Goal: Task Accomplishment & Management: Use online tool/utility

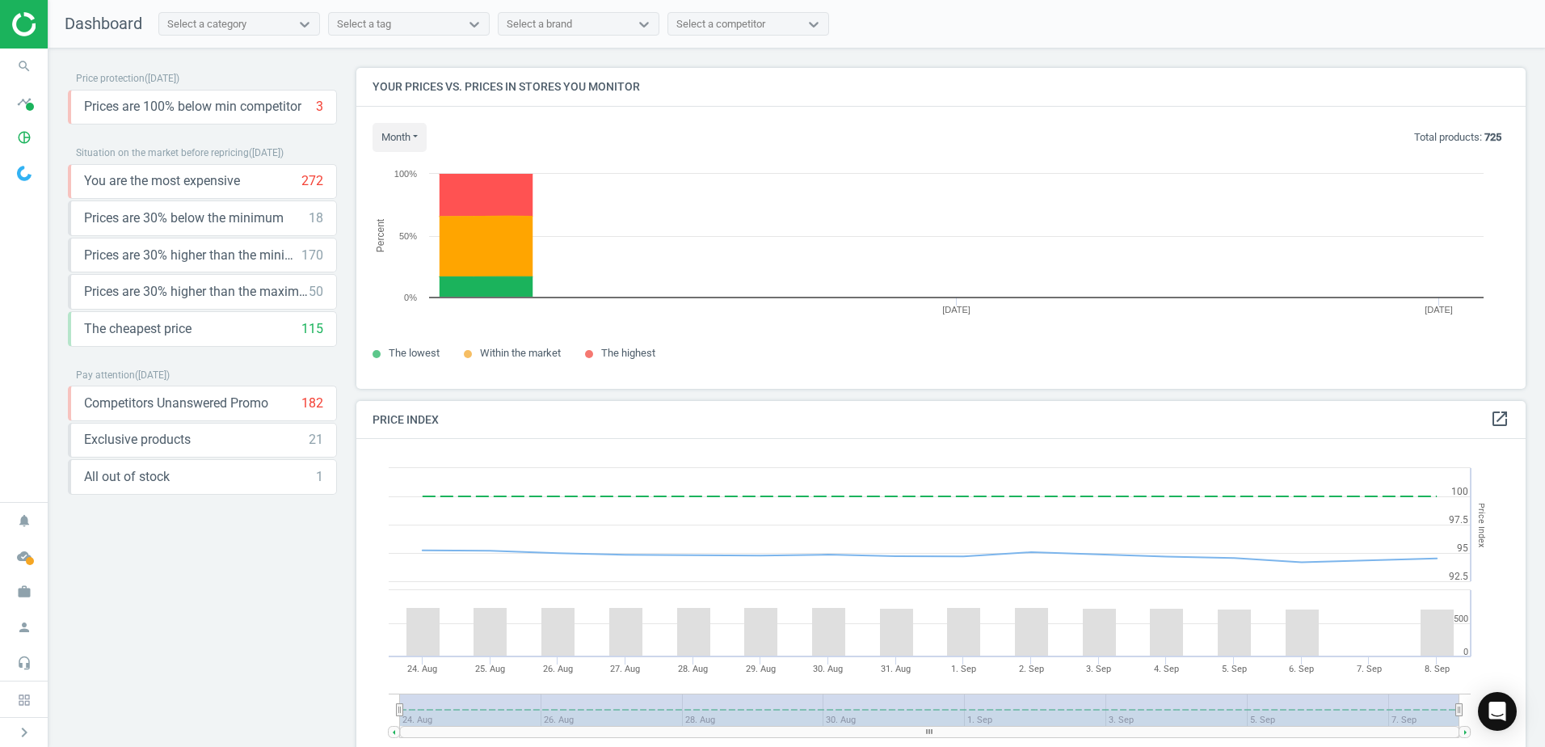
scroll to position [397, 1182]
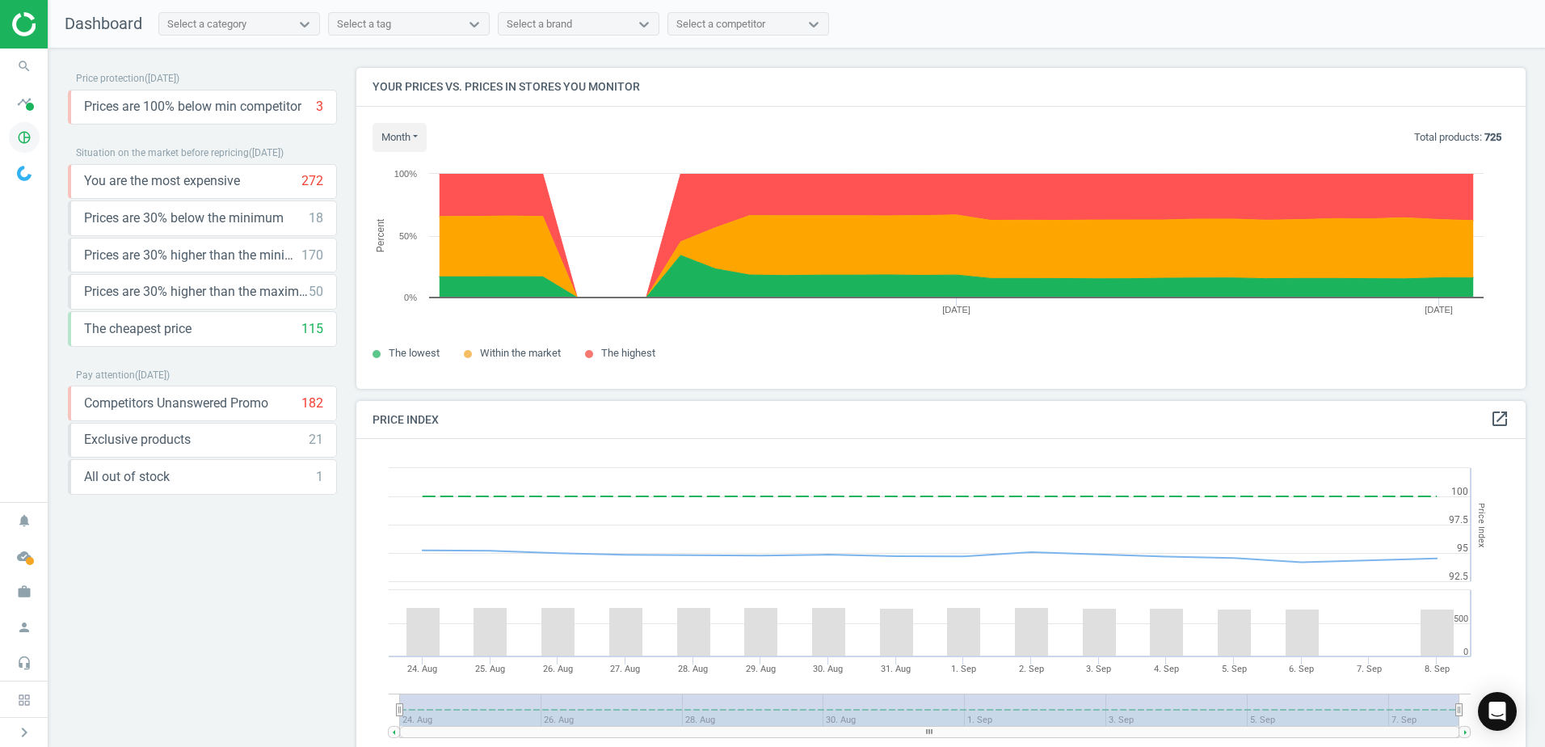
click at [33, 136] on icon "pie_chart_outlined" at bounding box center [24, 137] width 31 height 31
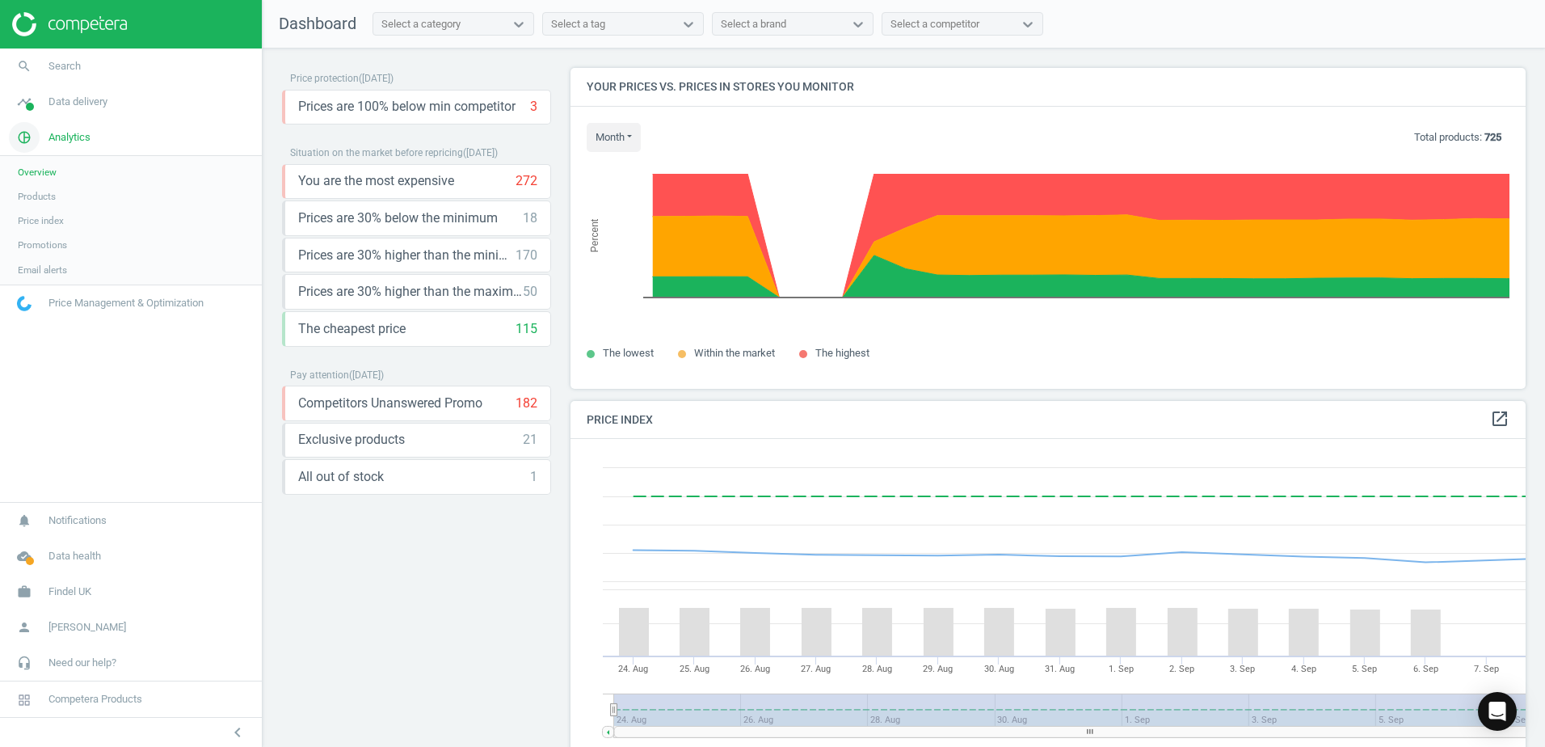
scroll to position [397, 968]
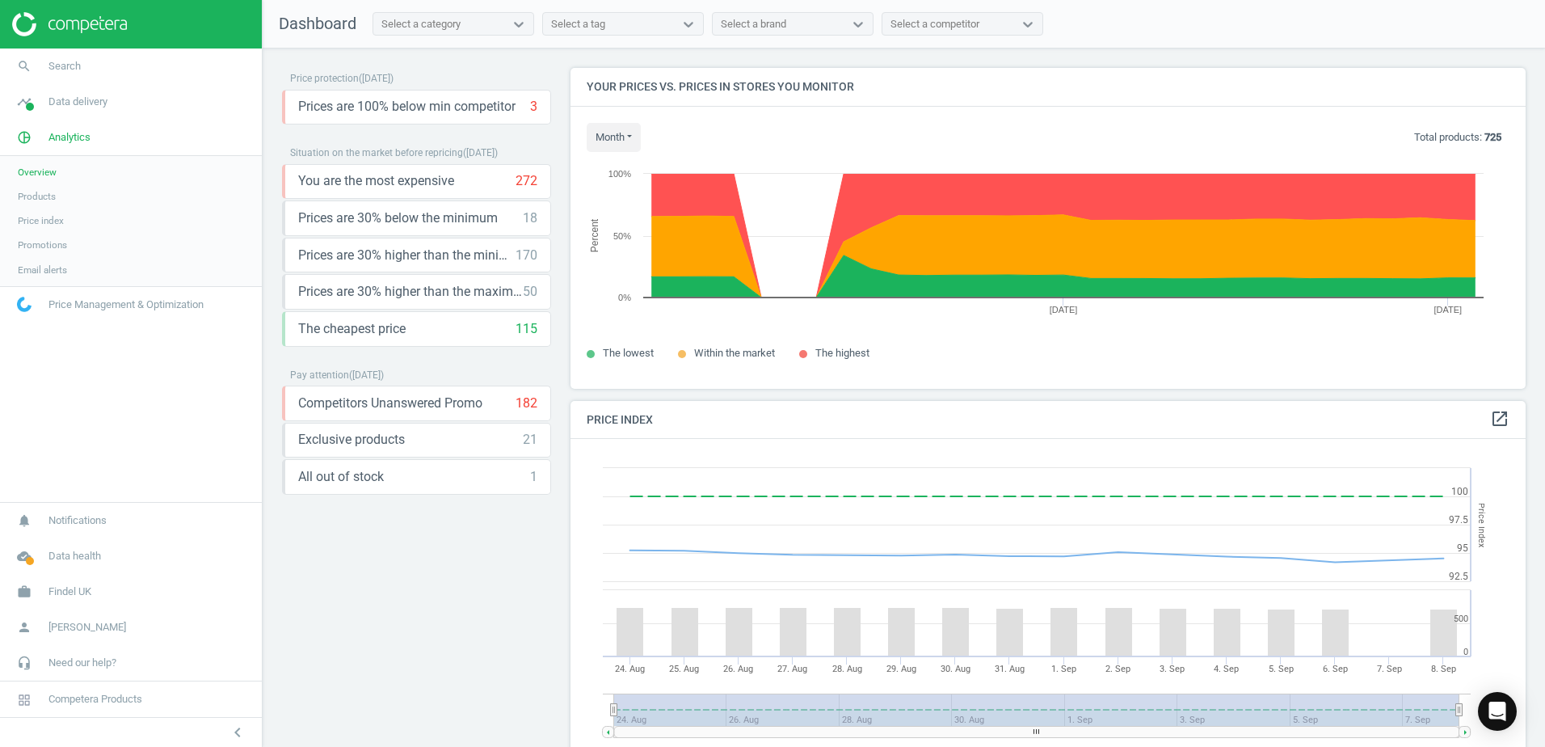
click at [35, 199] on span "Products" at bounding box center [37, 196] width 38 height 13
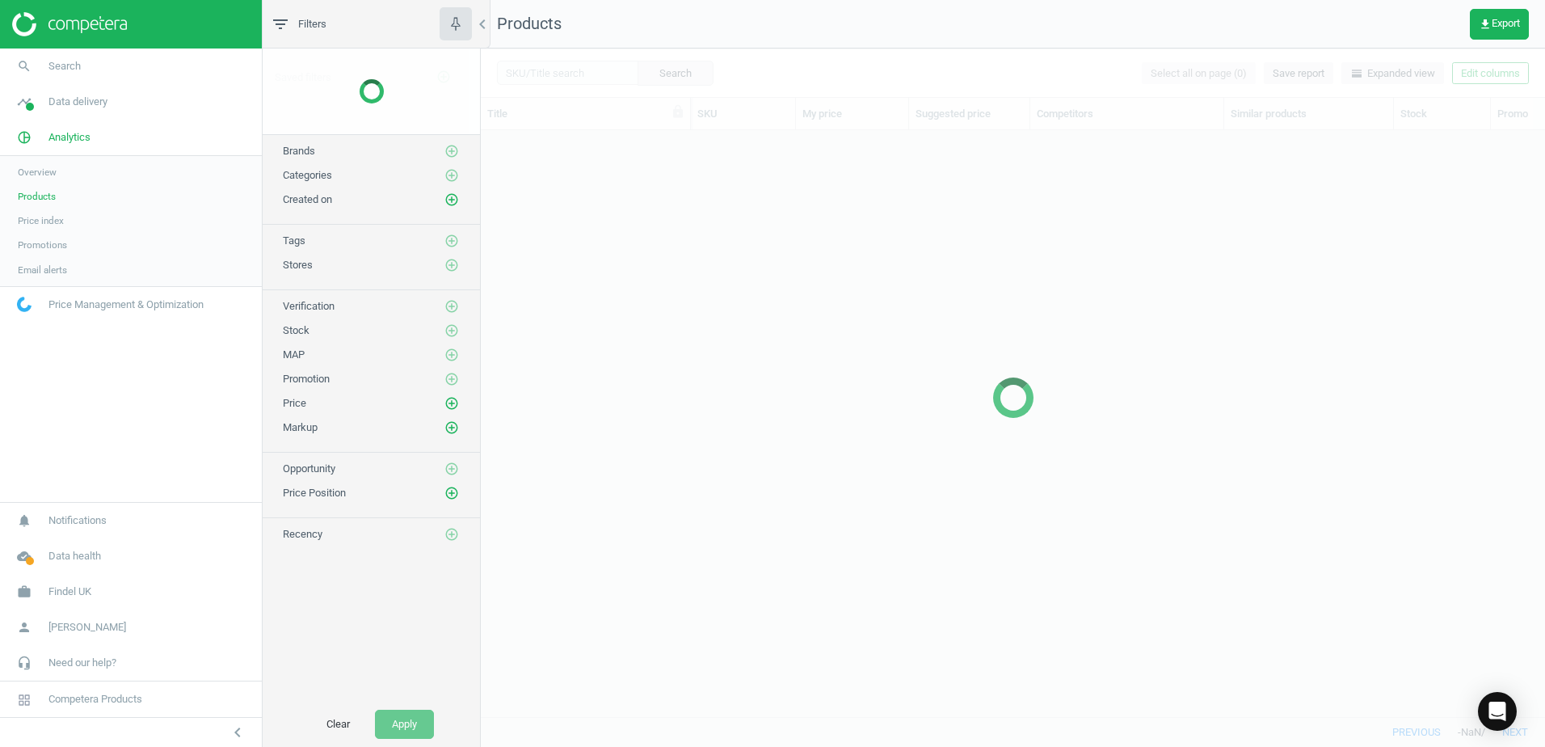
scroll to position [562, 1052]
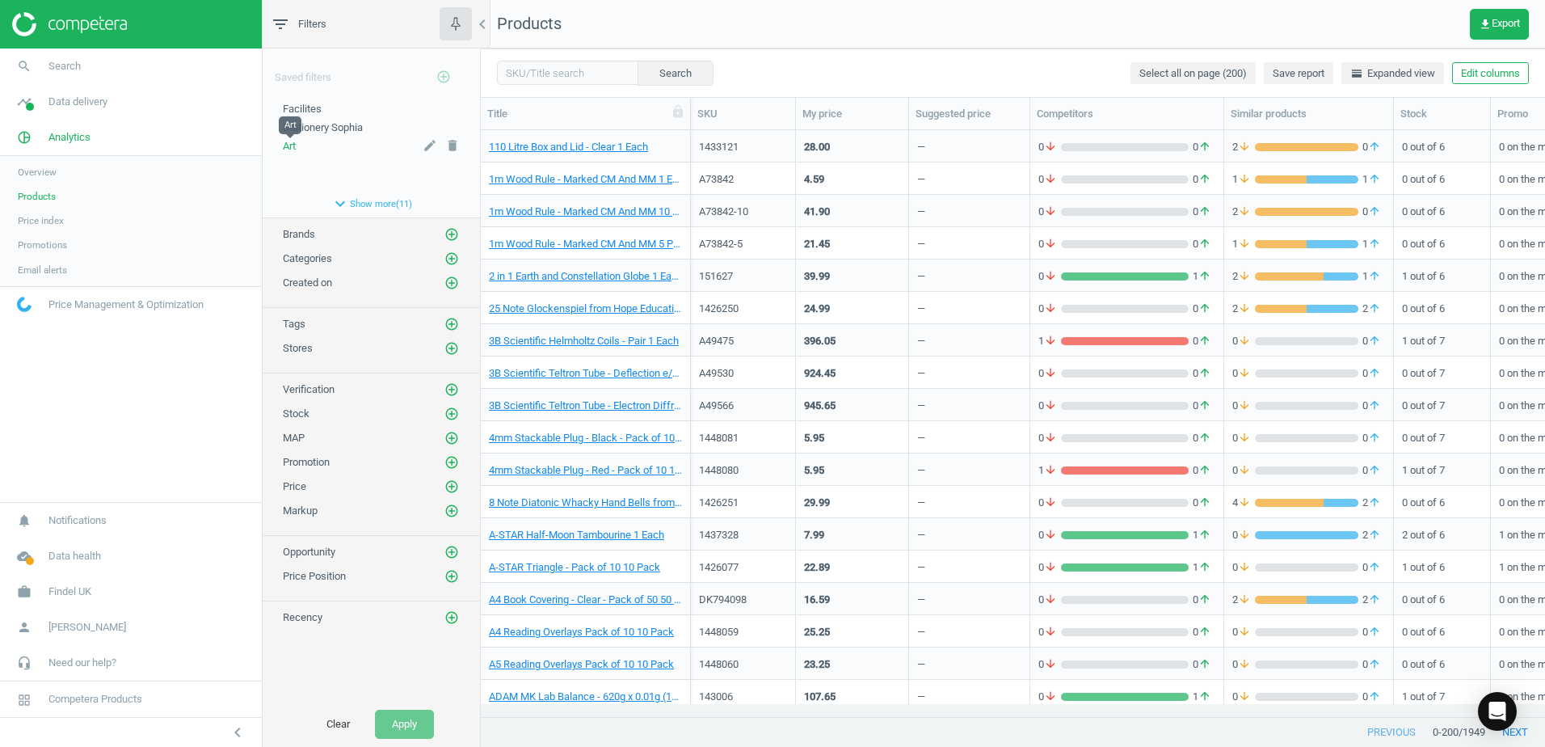
click at [290, 149] on span "Art" at bounding box center [289, 146] width 13 height 12
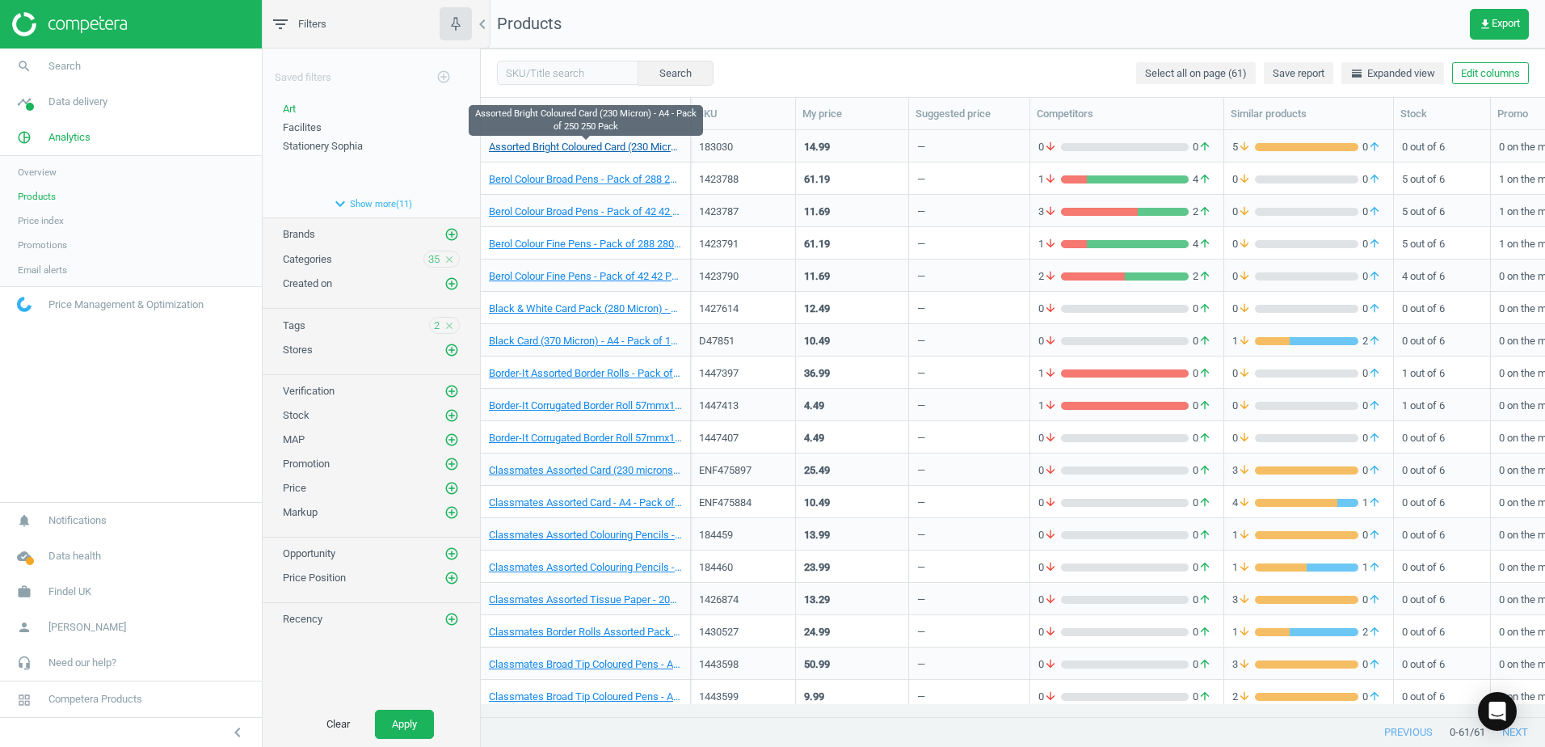
click at [678, 142] on link "Assorted Bright Coloured Card (230 Micron) - A4 - Pack of 250 250 Pack" at bounding box center [585, 147] width 193 height 15
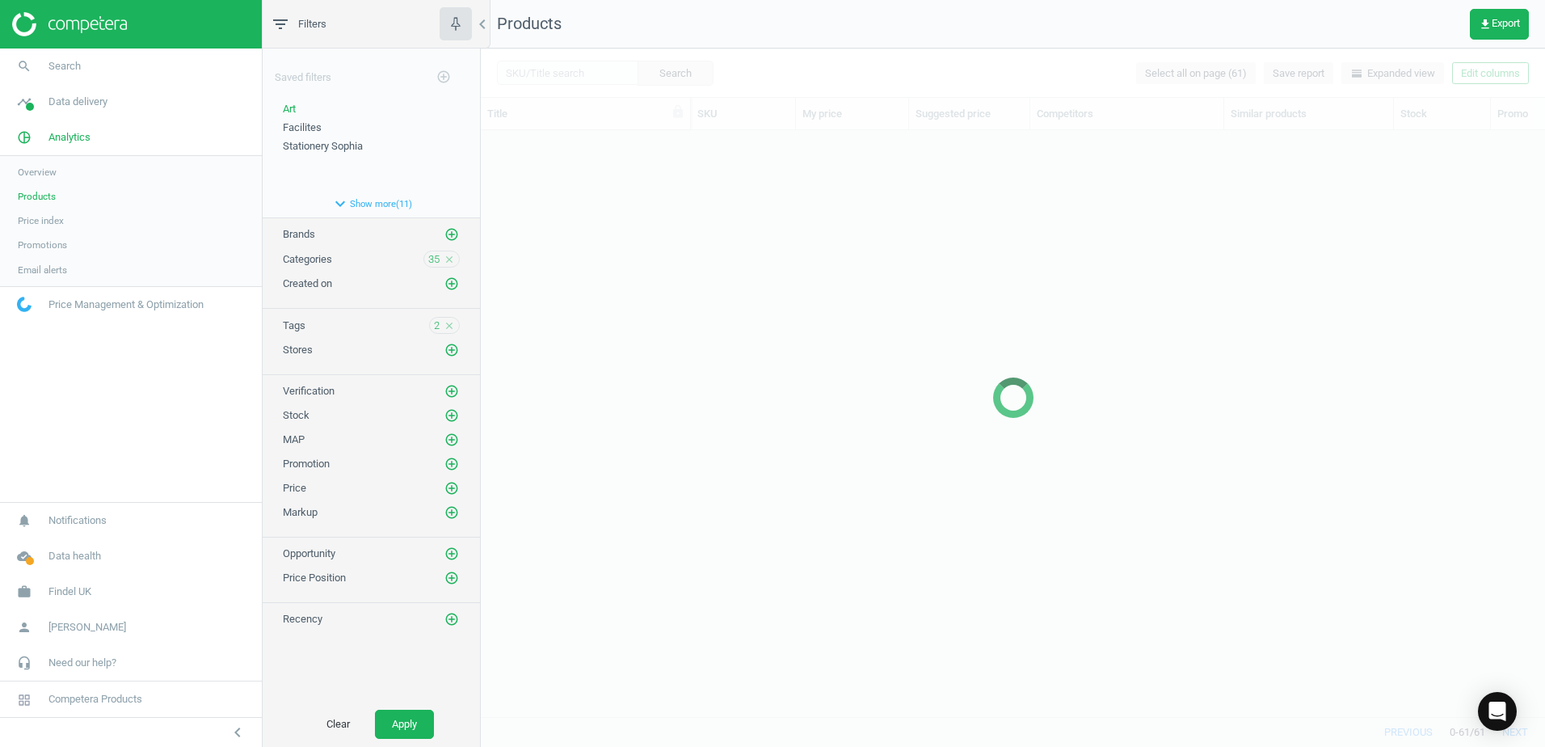
scroll to position [562, 1052]
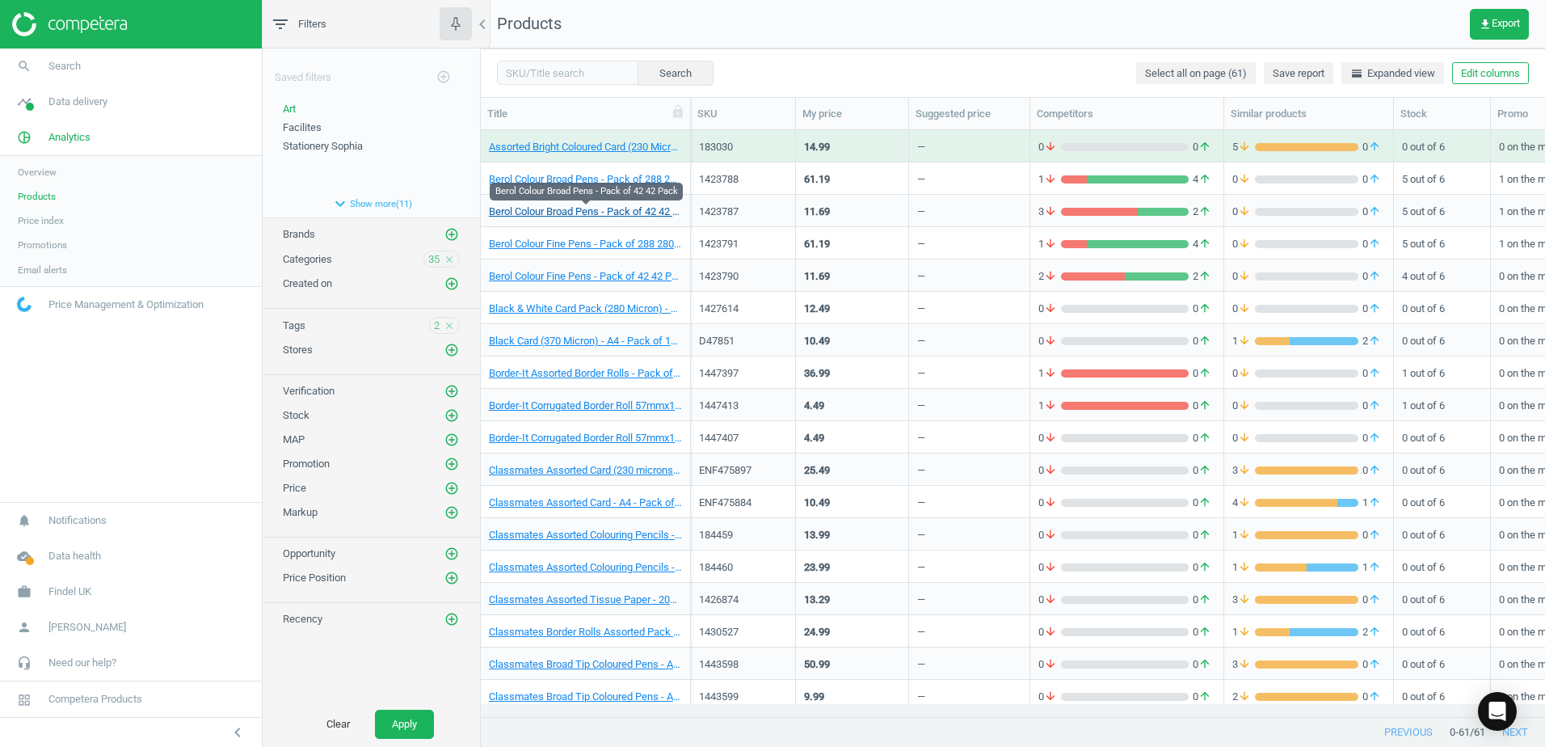
click at [643, 212] on link "Berol Colour Broad Pens - Pack of 42 42 Pack" at bounding box center [585, 211] width 193 height 15
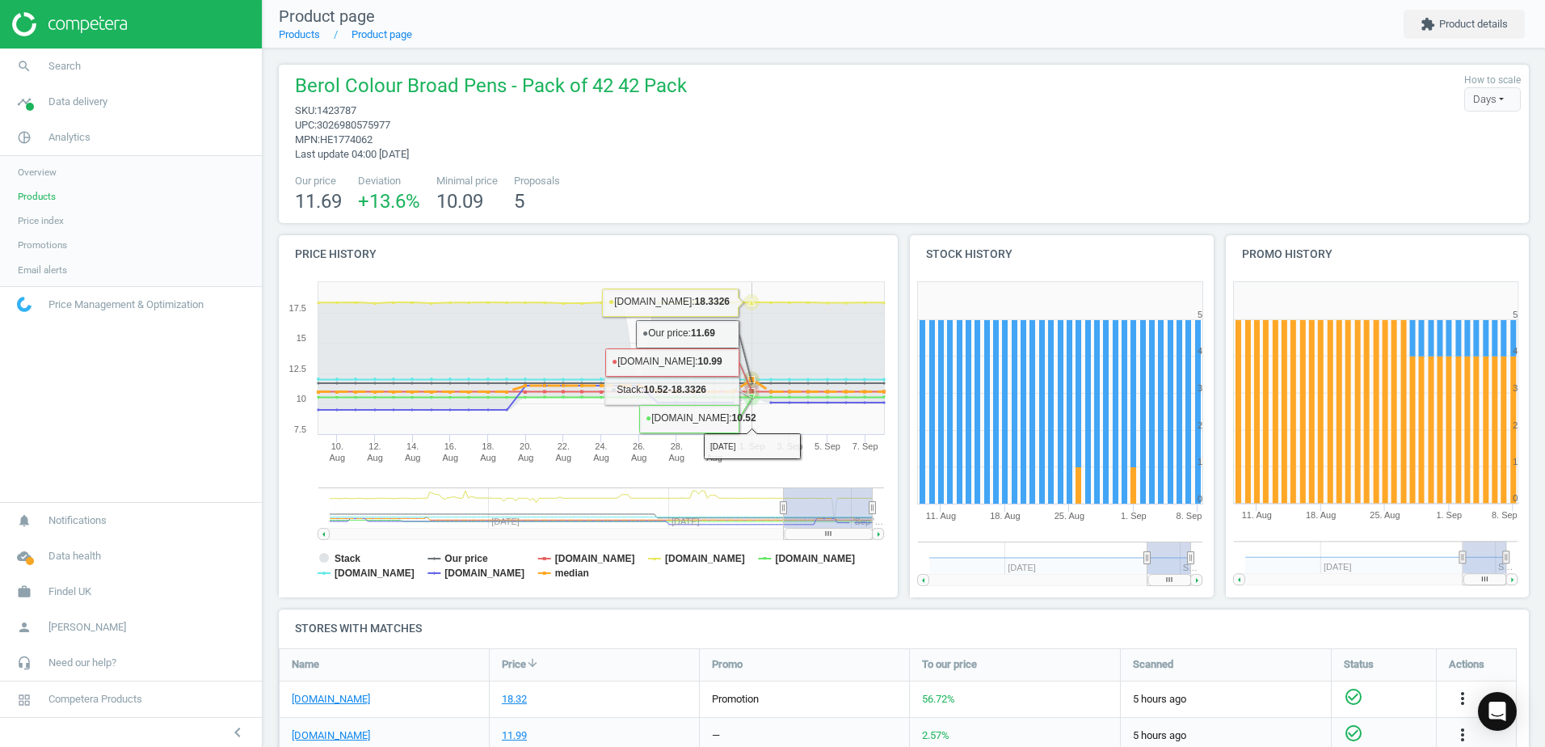
click at [754, 377] on icon at bounding box center [751, 379] width 6 height 6
click at [750, 377] on icon at bounding box center [751, 379] width 6 height 6
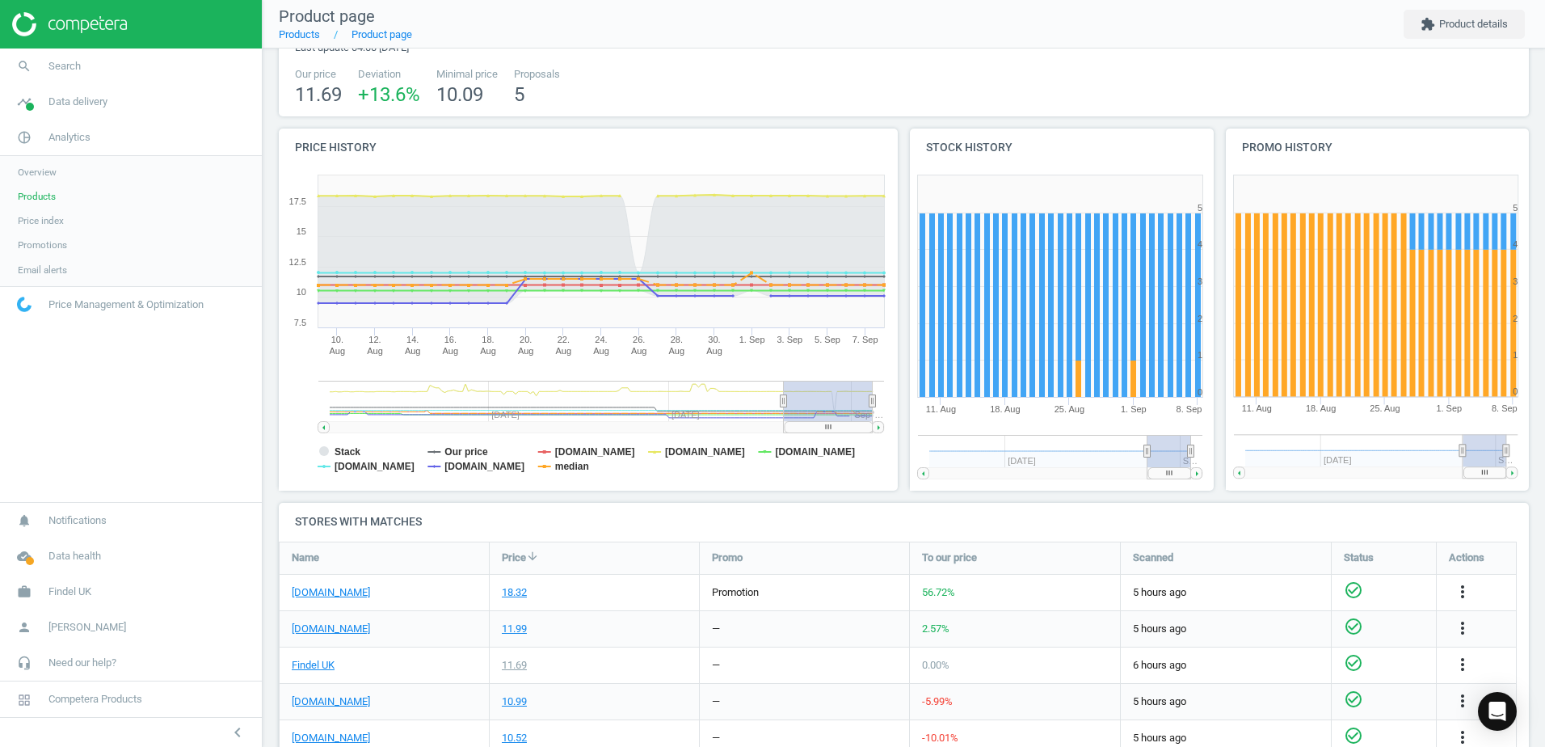
scroll to position [81, 0]
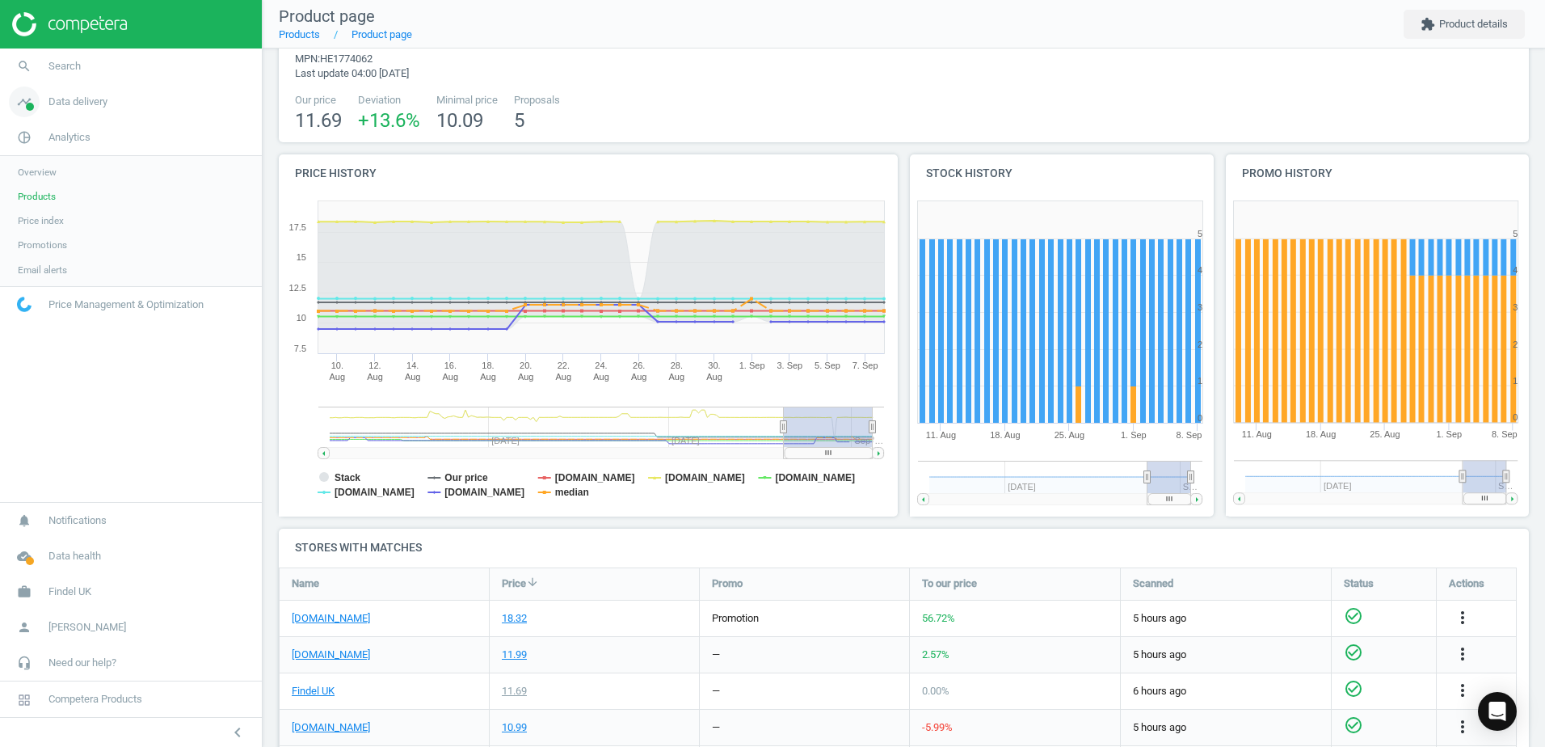
click at [29, 109] on span at bounding box center [30, 107] width 8 height 8
click at [33, 316] on icon "pie_chart_outlined" at bounding box center [24, 317] width 31 height 31
click at [53, 270] on span "Email alerts" at bounding box center [42, 269] width 49 height 13
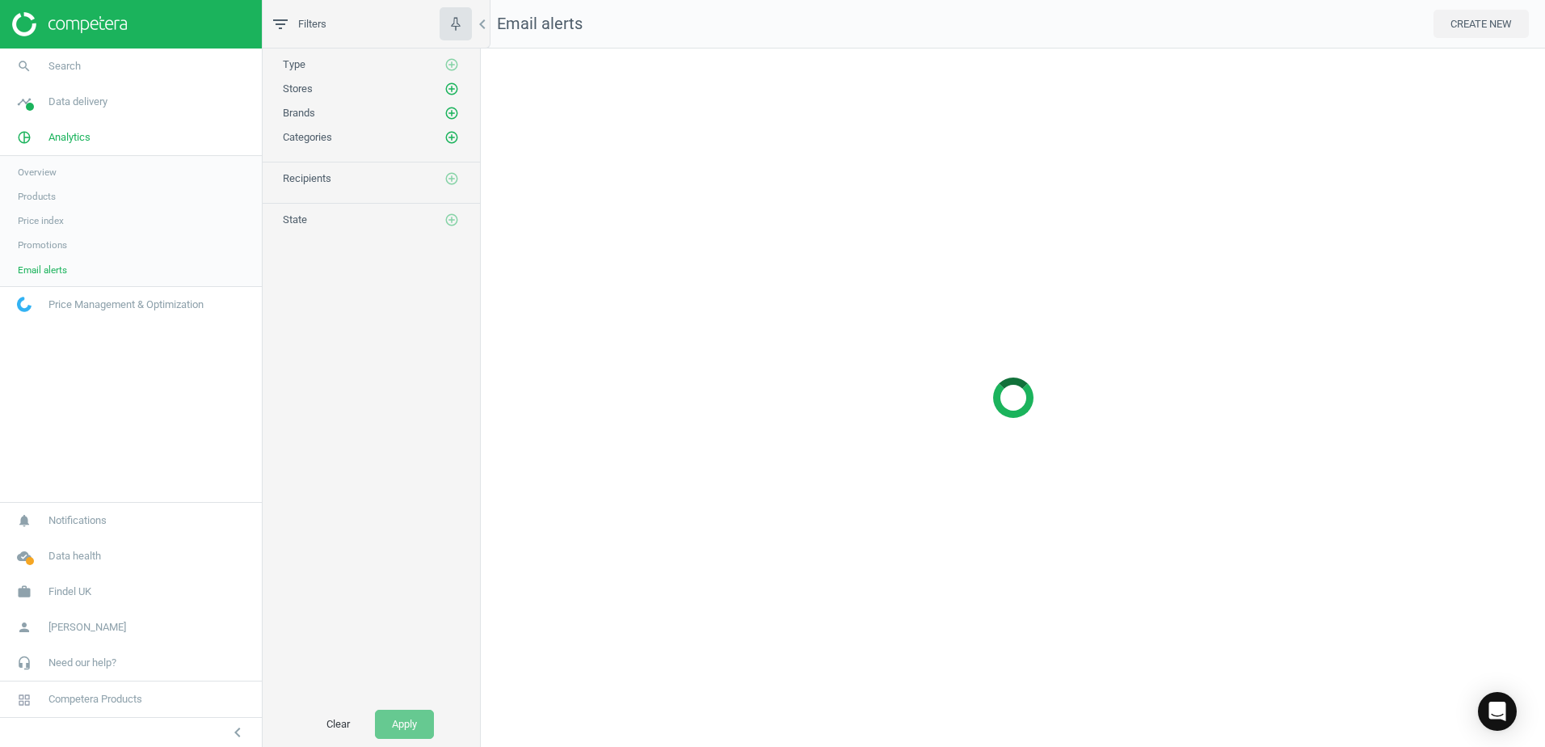
scroll to position [723, 1089]
click at [38, 249] on span "Promotions" at bounding box center [42, 244] width 49 height 13
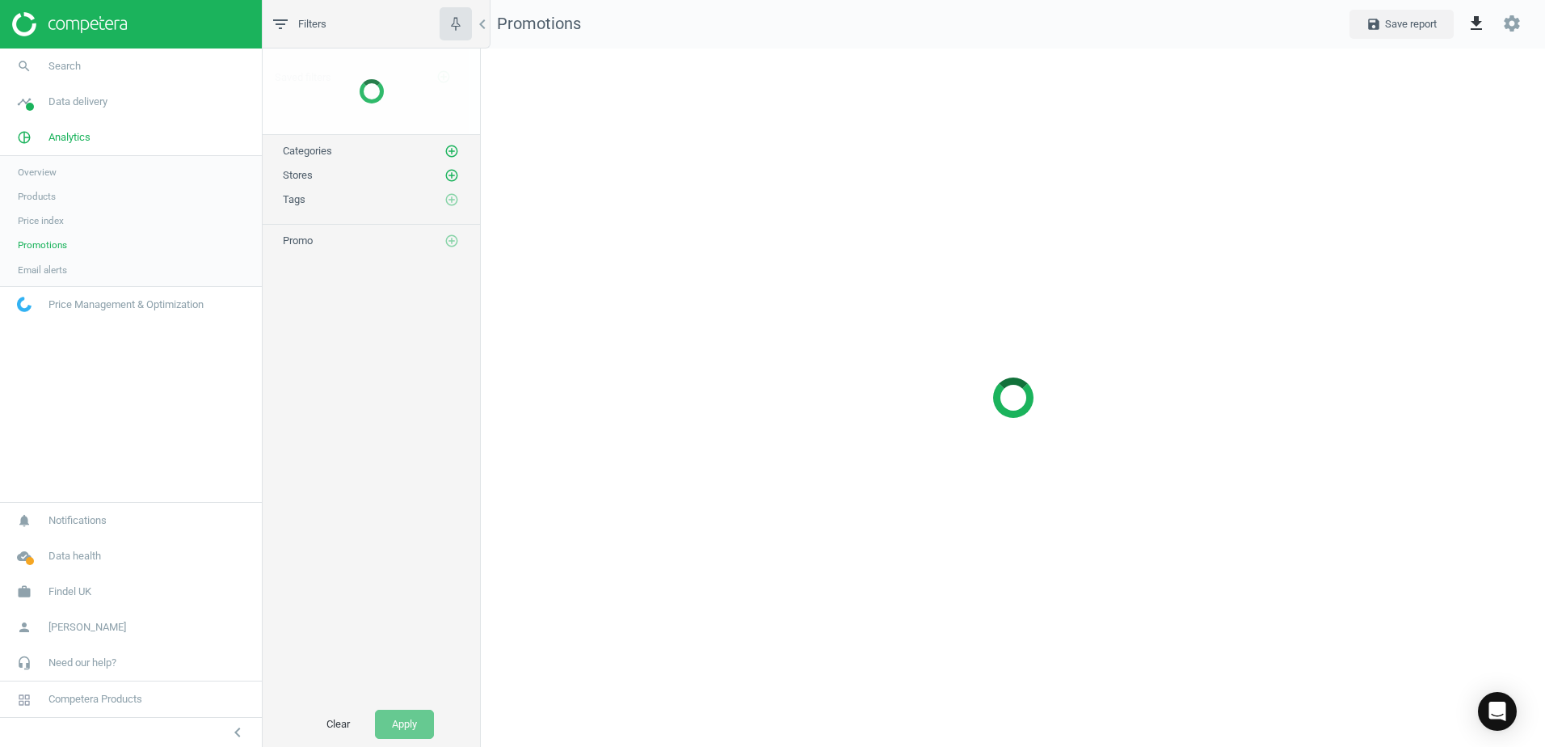
scroll to position [723, 1089]
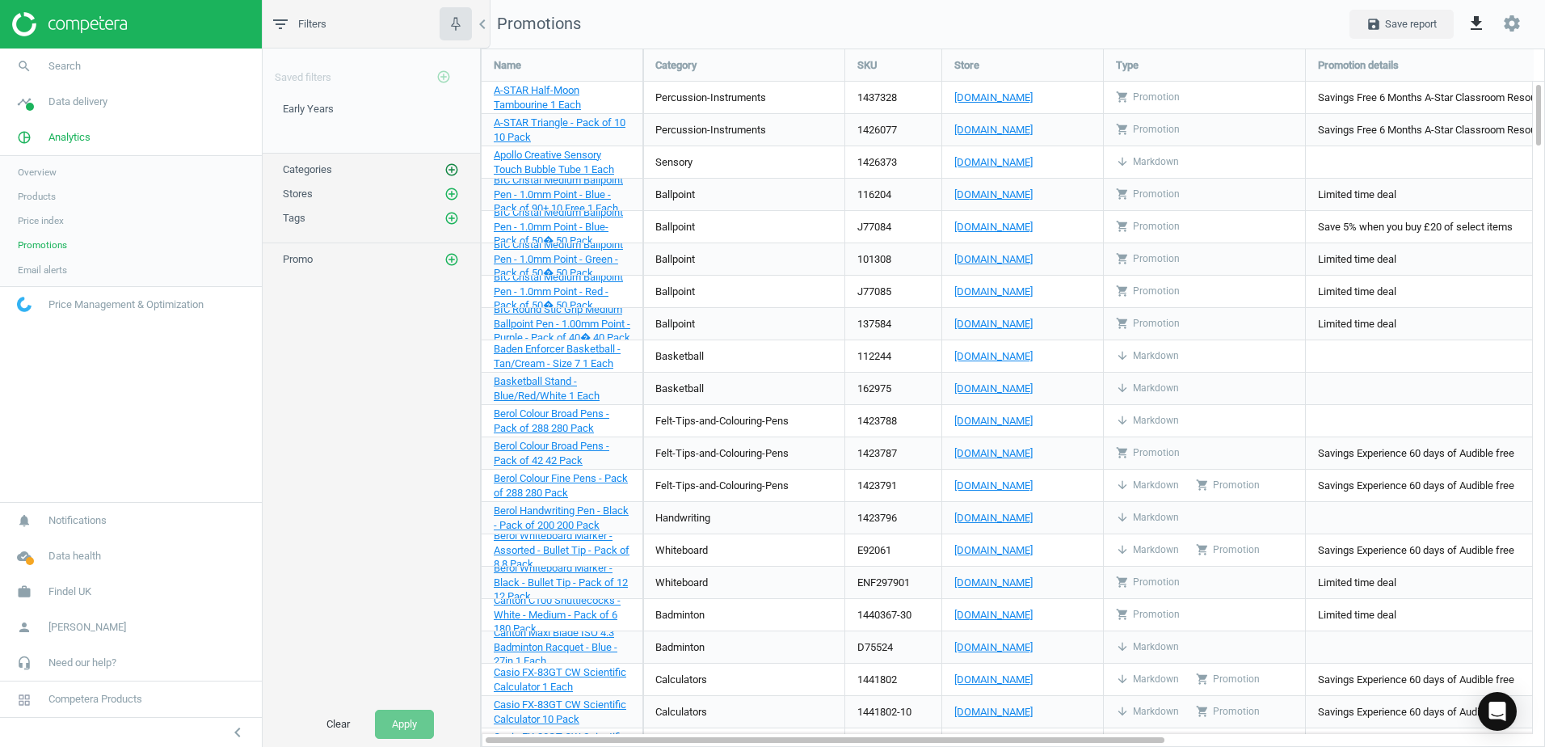
click at [452, 175] on icon "add_circle_outline" at bounding box center [451, 169] width 15 height 15
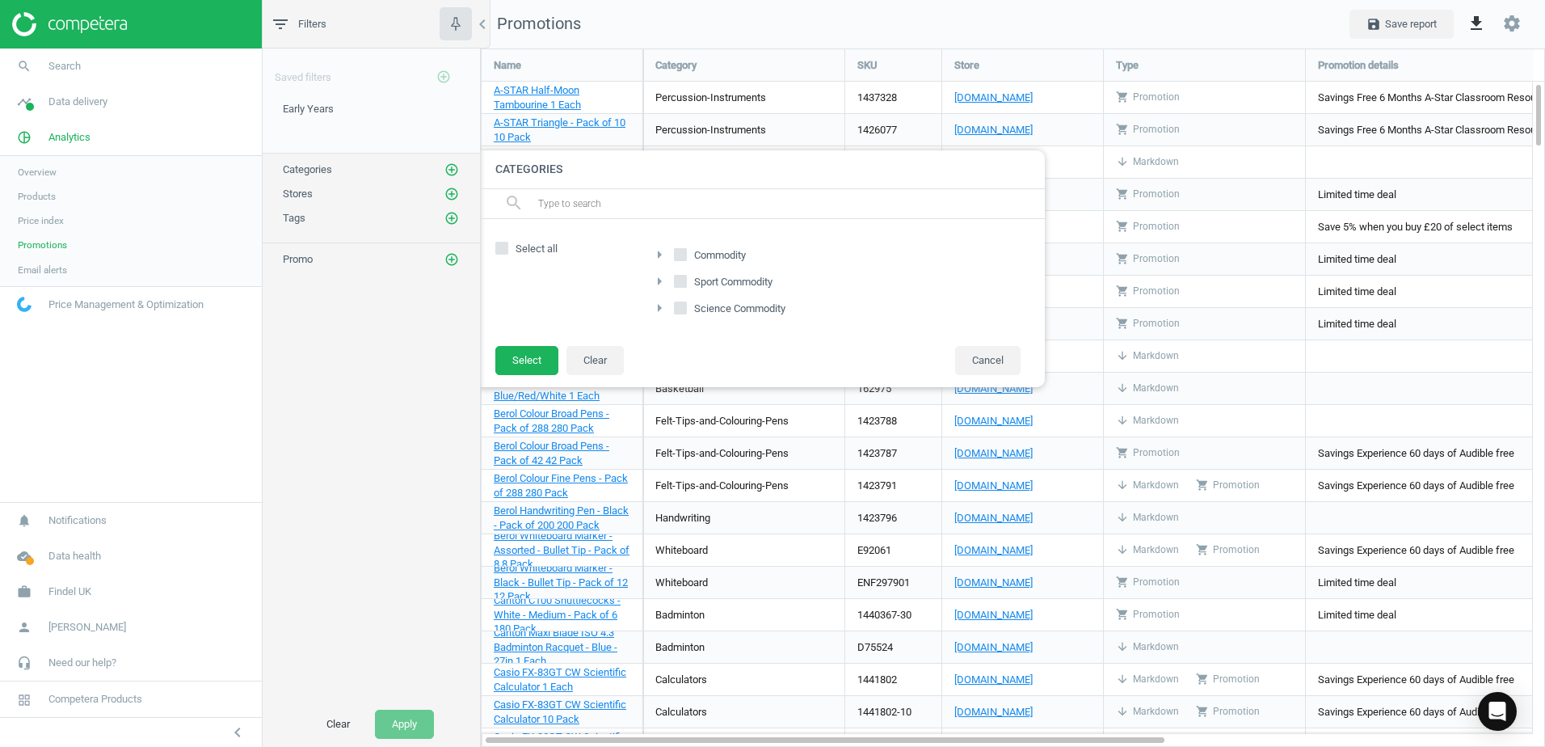
click at [680, 254] on input "Commodity" at bounding box center [680, 255] width 11 height 11
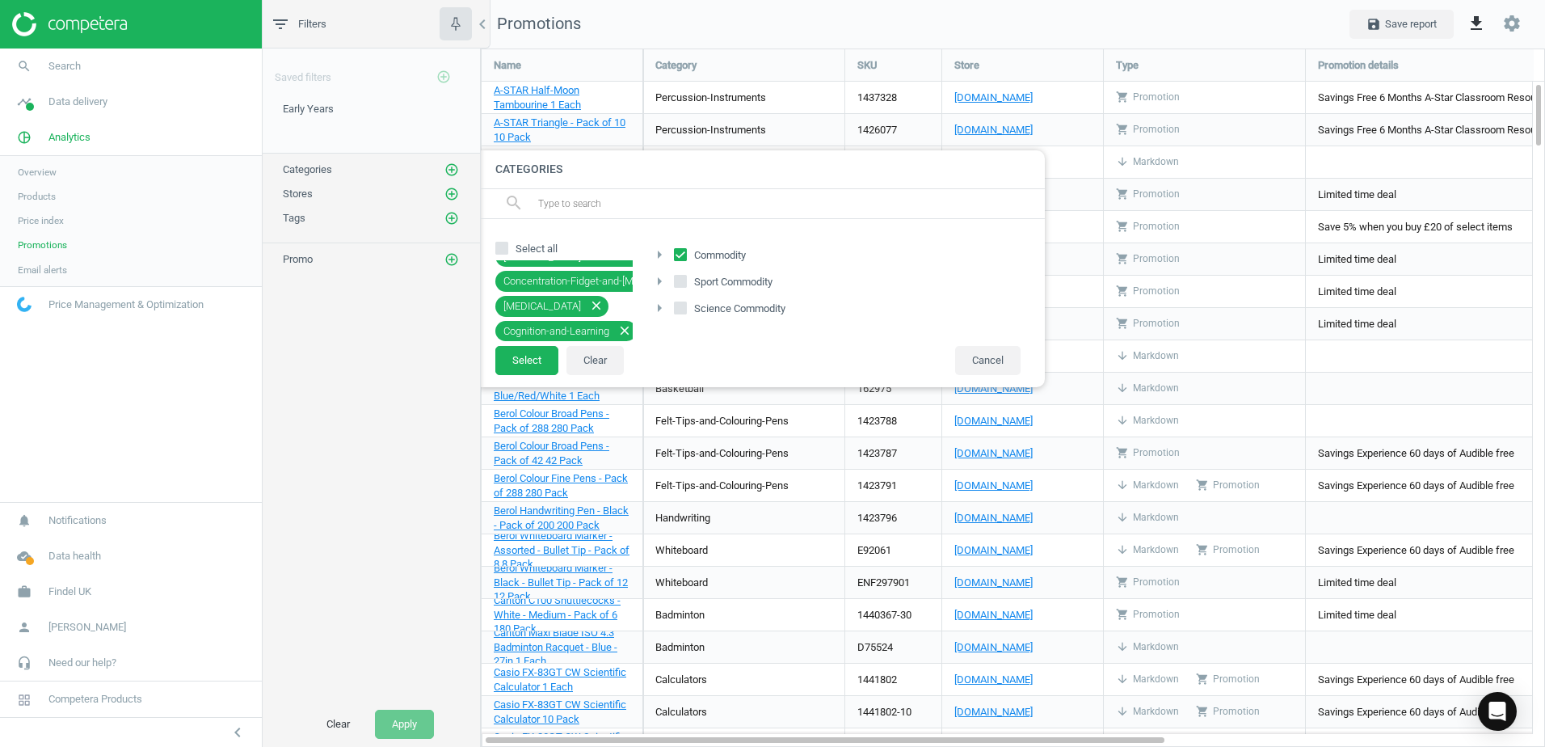
scroll to position [0, 0]
click at [658, 255] on icon "arrow_right" at bounding box center [659, 254] width 19 height 19
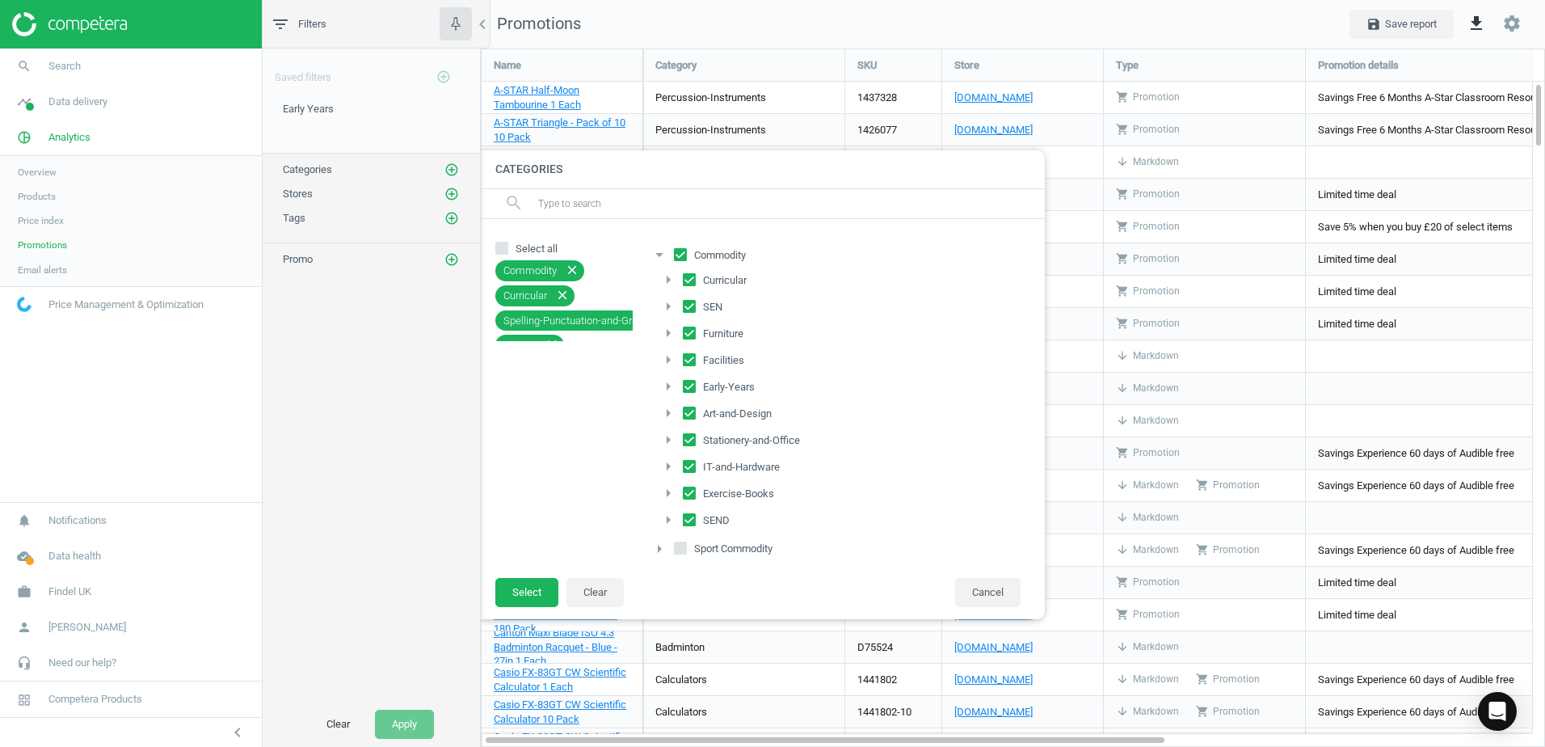
click at [677, 259] on input "Commodity" at bounding box center [680, 255] width 11 height 11
checkbox input "false"
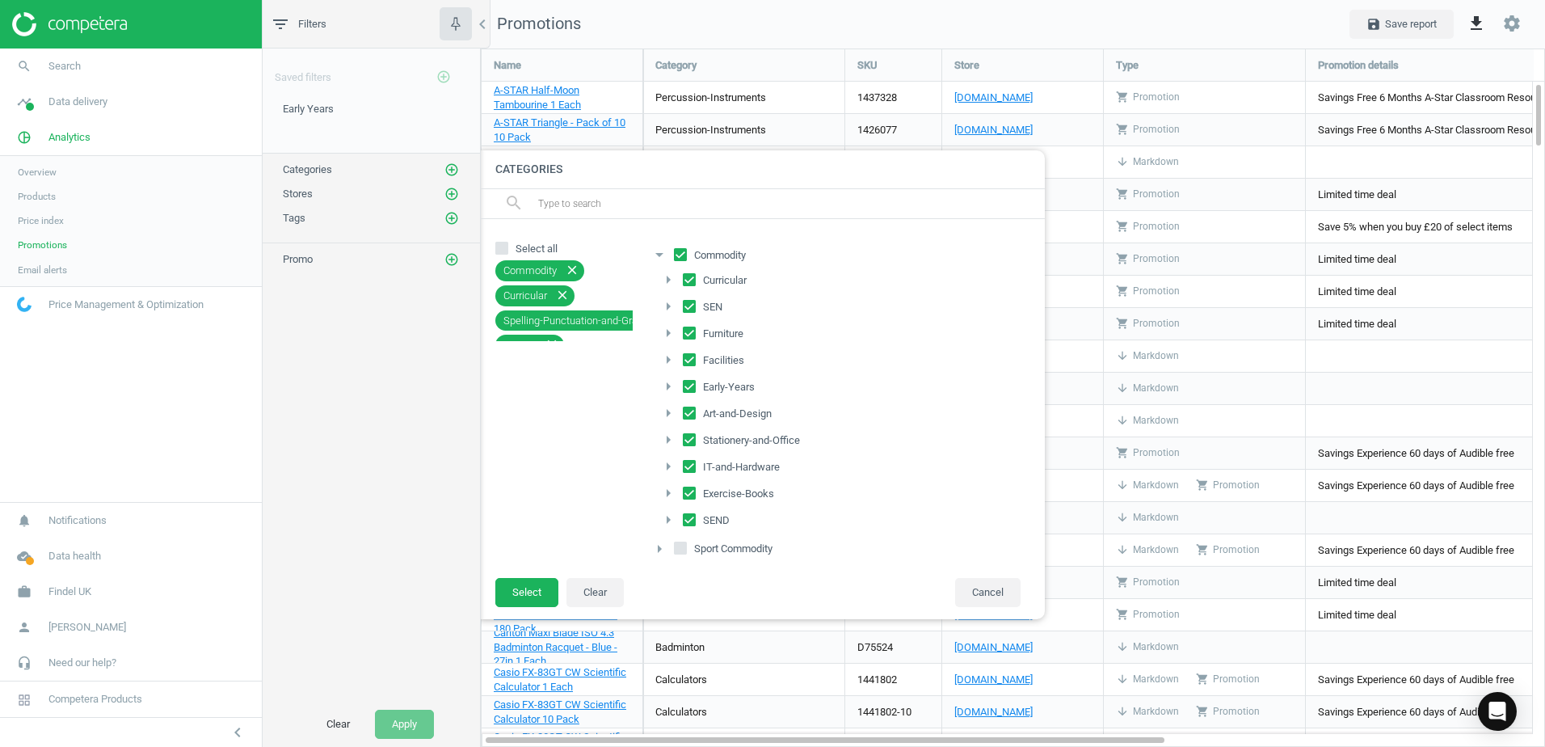
checkbox input "false"
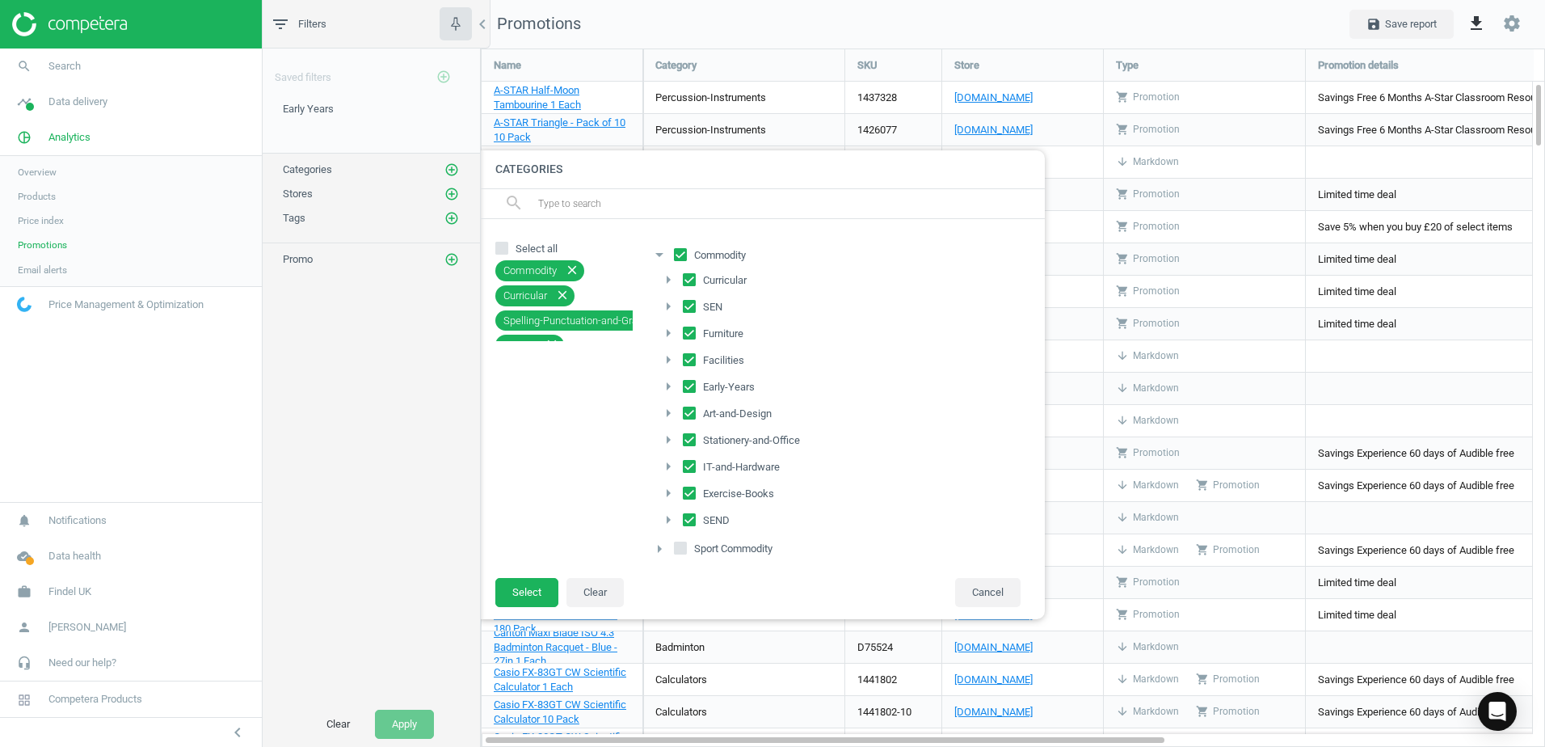
checkbox input "false"
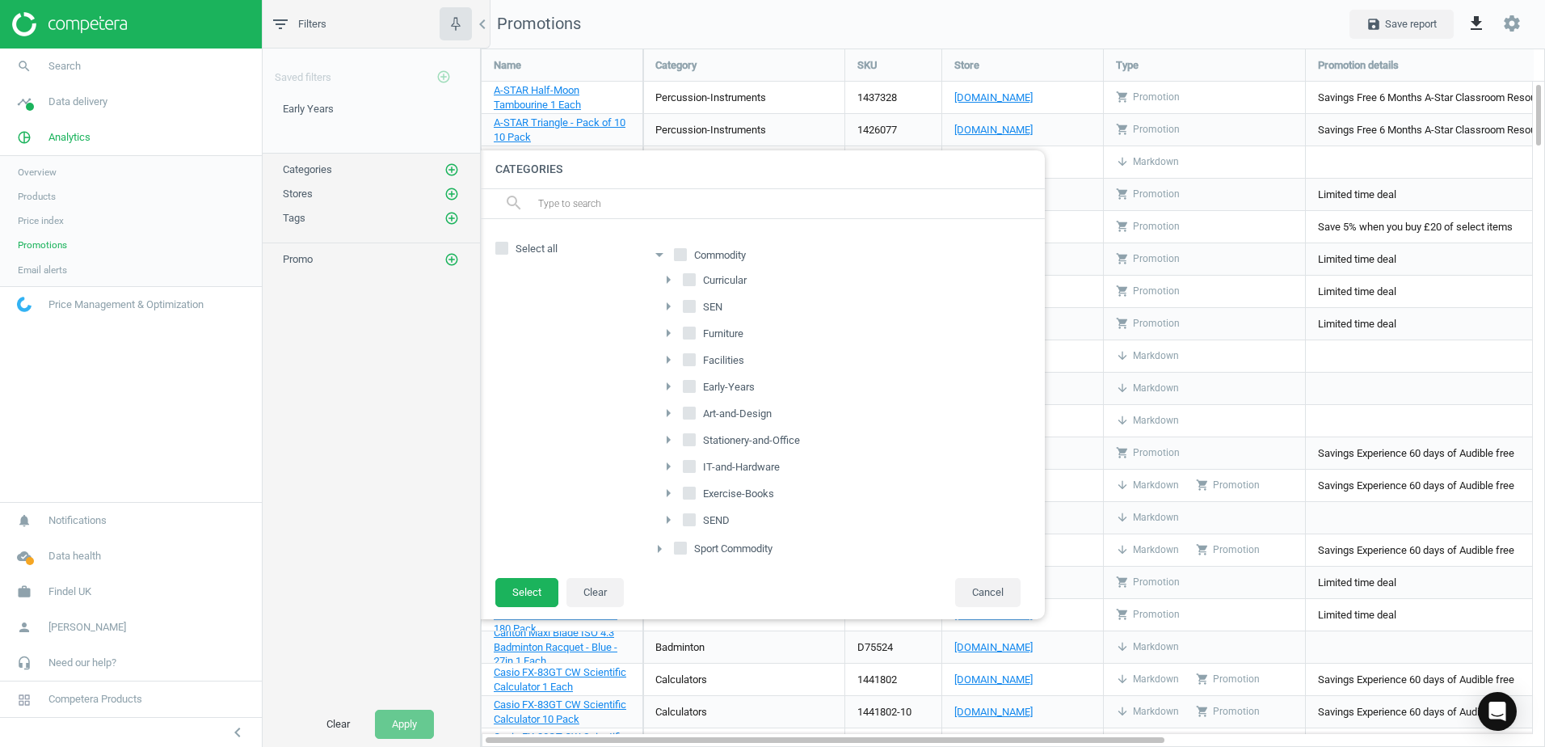
click at [692, 417] on input "Art-and-Design" at bounding box center [689, 412] width 11 height 11
checkbox input "true"
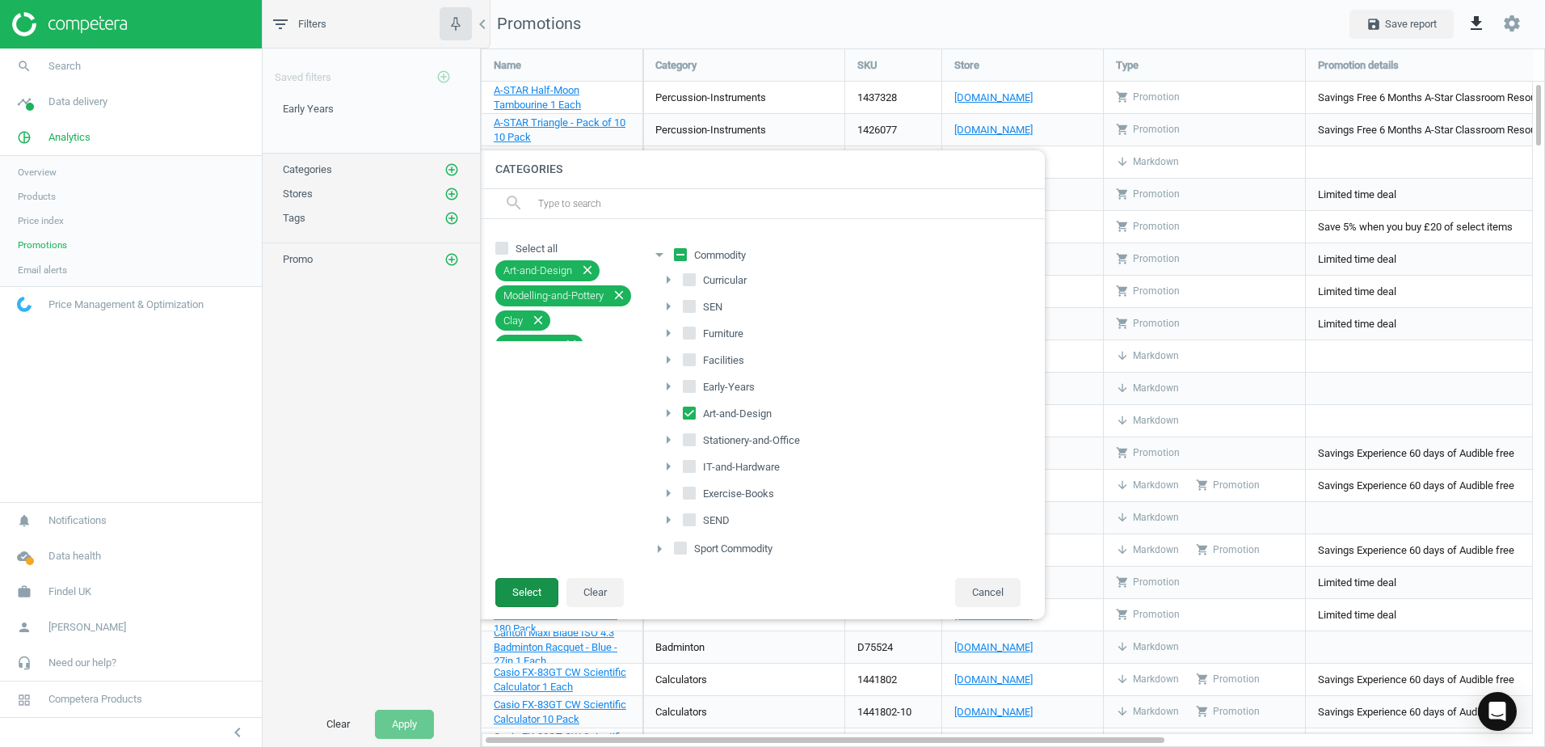
click at [528, 594] on button "Select" at bounding box center [526, 592] width 63 height 29
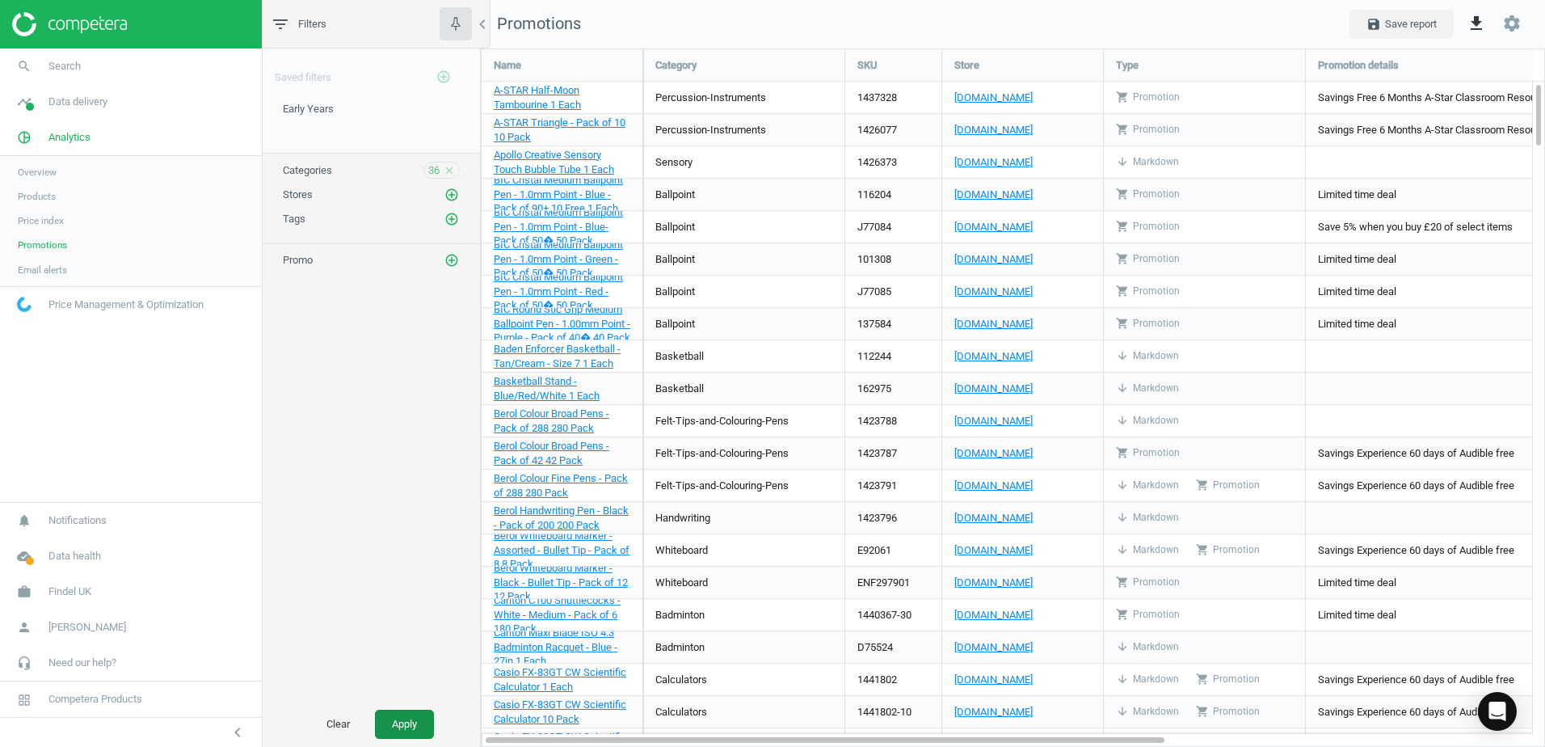
click at [419, 725] on button "Apply" at bounding box center [404, 723] width 59 height 29
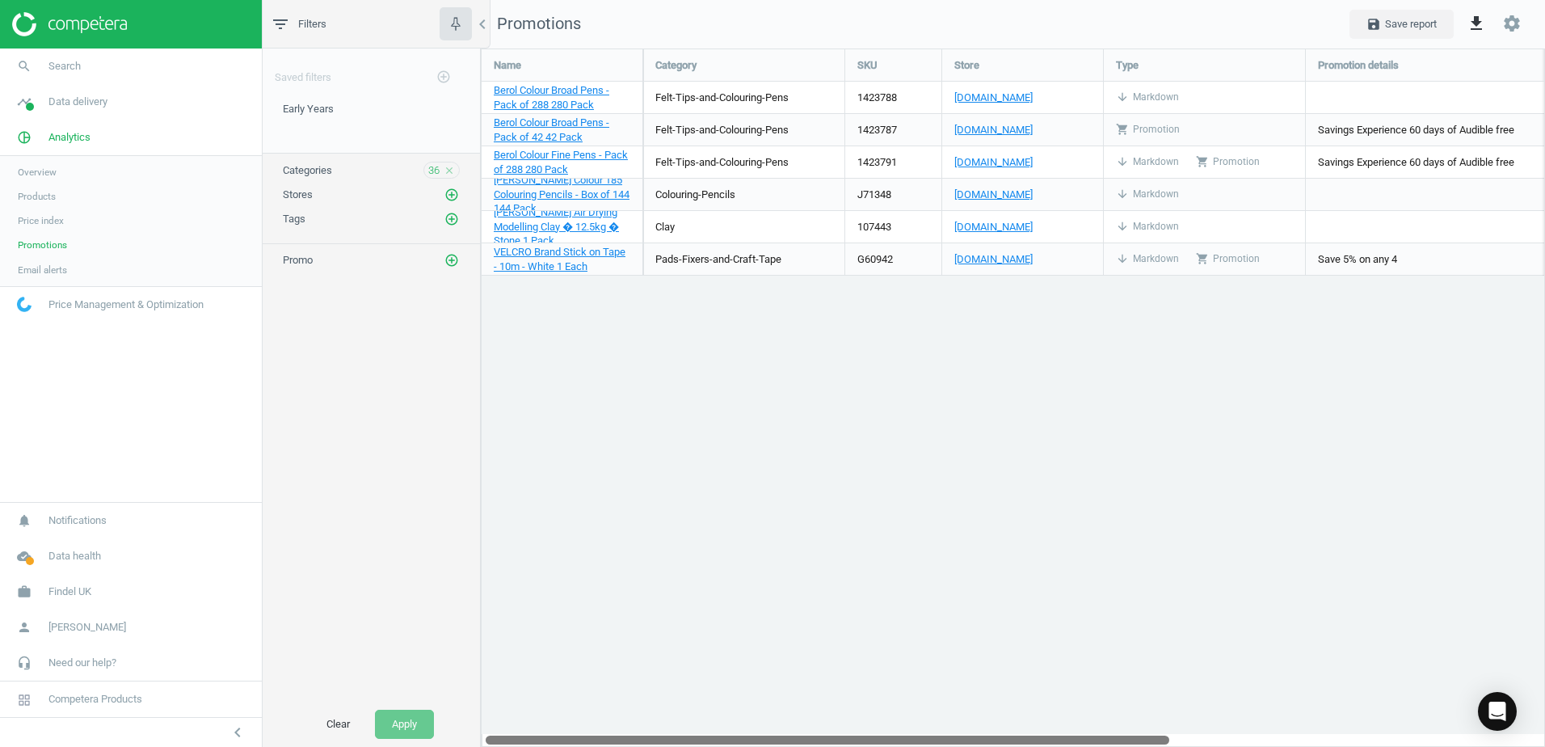
drag, startPoint x: 1024, startPoint y: 738, endPoint x: 706, endPoint y: 623, distance: 337.6
click at [724, 654] on div "Name Category SKU Store Type Promotion details Markdown details My price MAP Be…" at bounding box center [1013, 397] width 1064 height 698
click at [449, 77] on icon "add_circle_outline" at bounding box center [443, 76] width 15 height 15
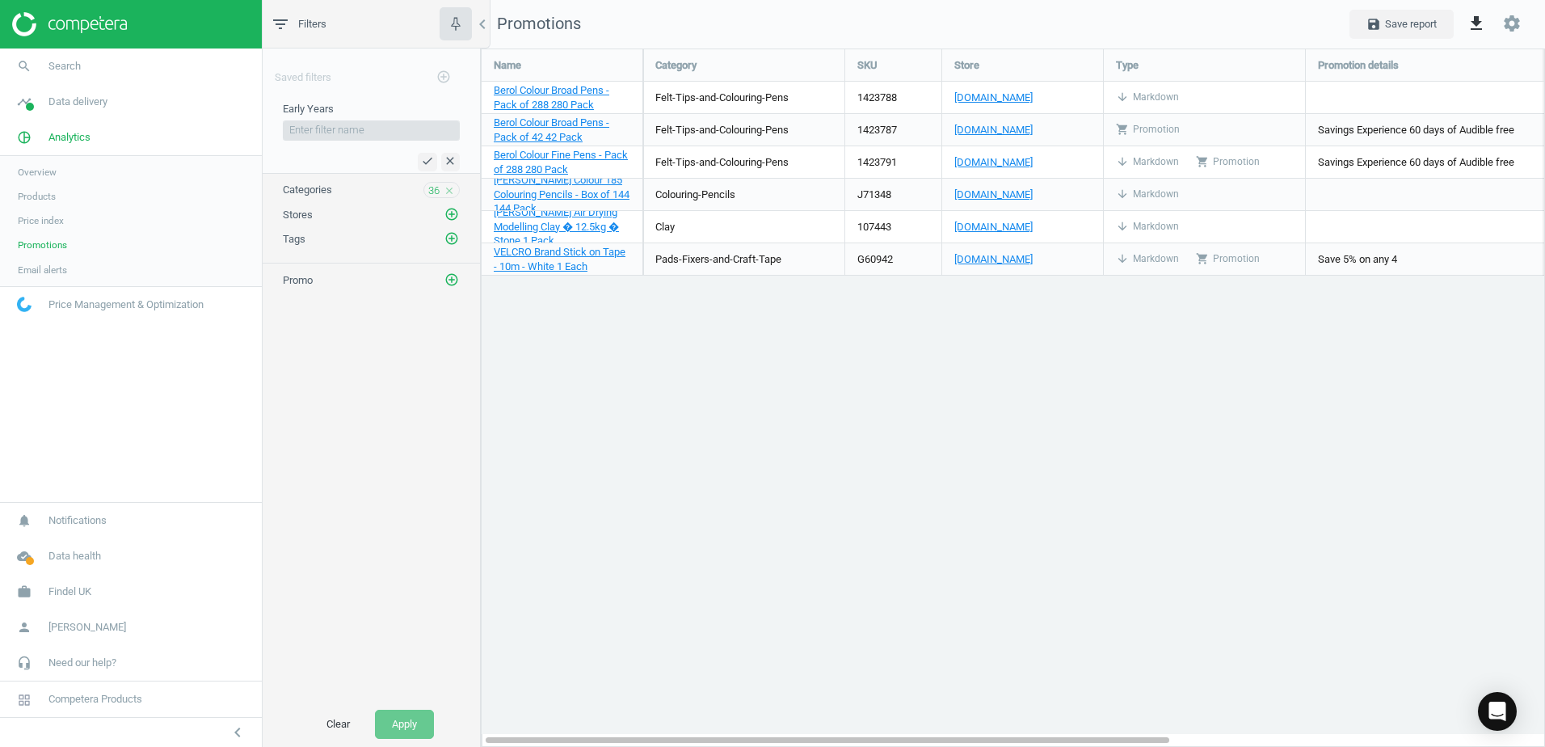
click at [332, 135] on input "text" at bounding box center [371, 129] width 177 height 19
type input "Art"
click at [425, 155] on icon "check" at bounding box center [427, 160] width 13 height 13
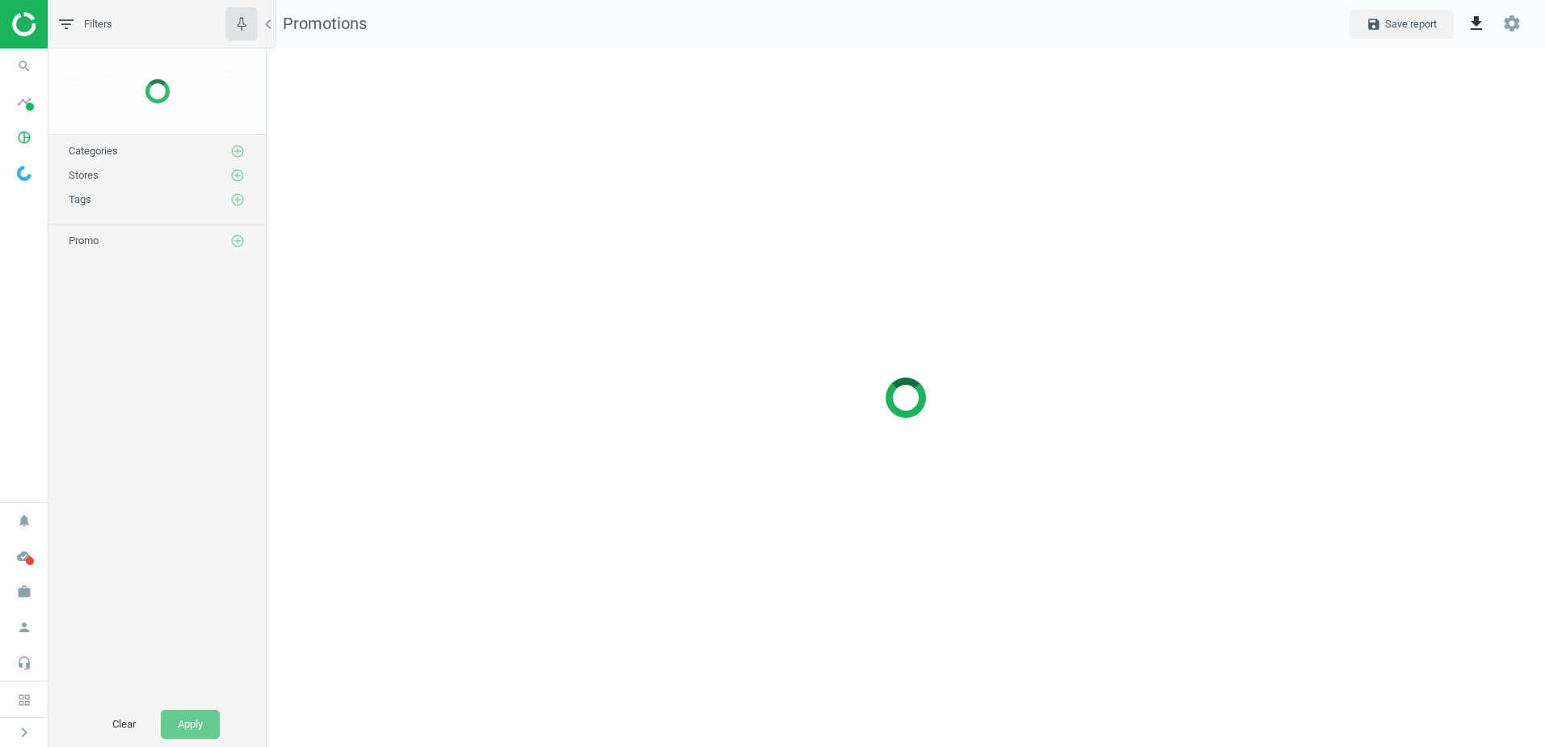
scroll to position [723, 1303]
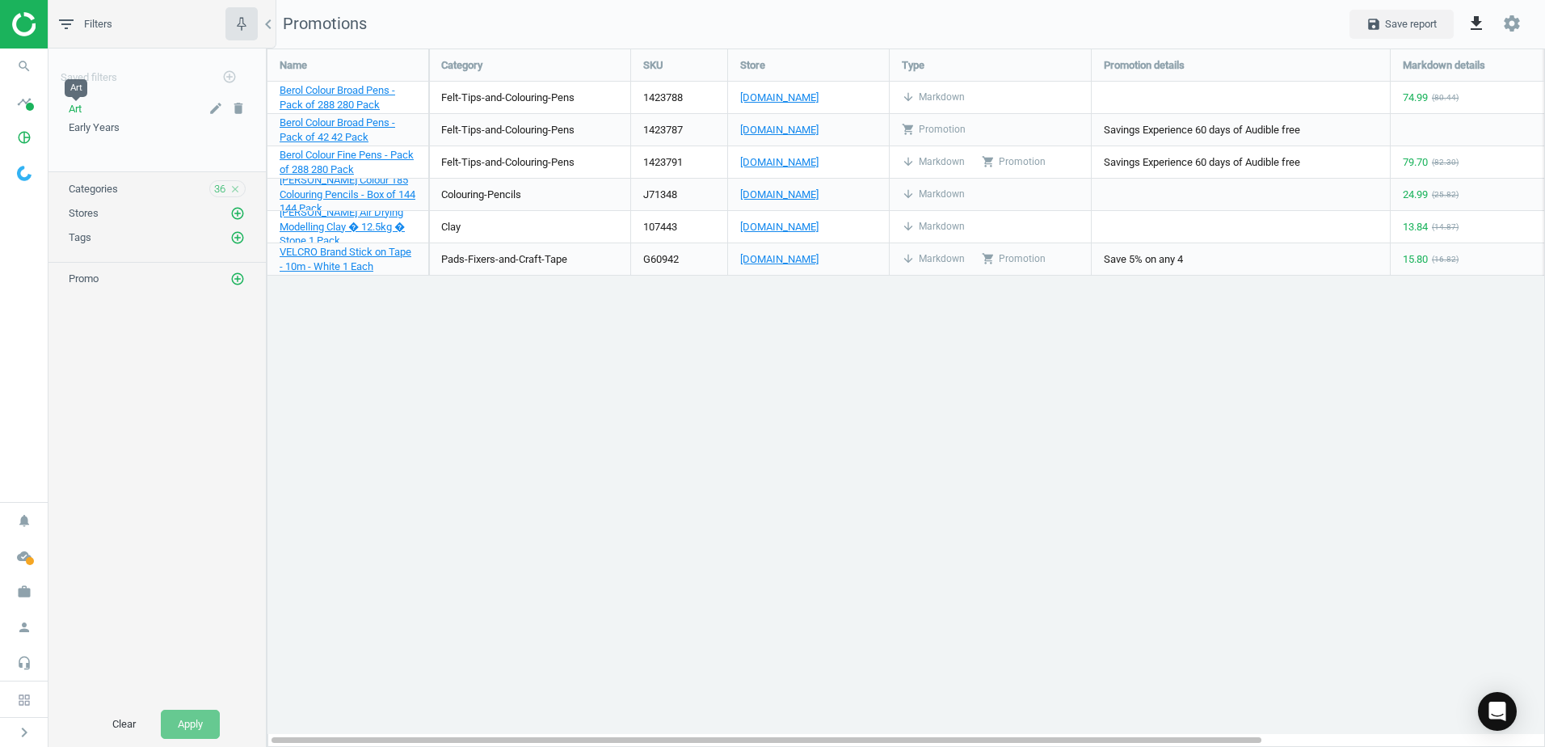
click at [80, 112] on span "Art" at bounding box center [75, 109] width 13 height 12
click at [237, 217] on icon "add_circle_outline" at bounding box center [237, 213] width 15 height 15
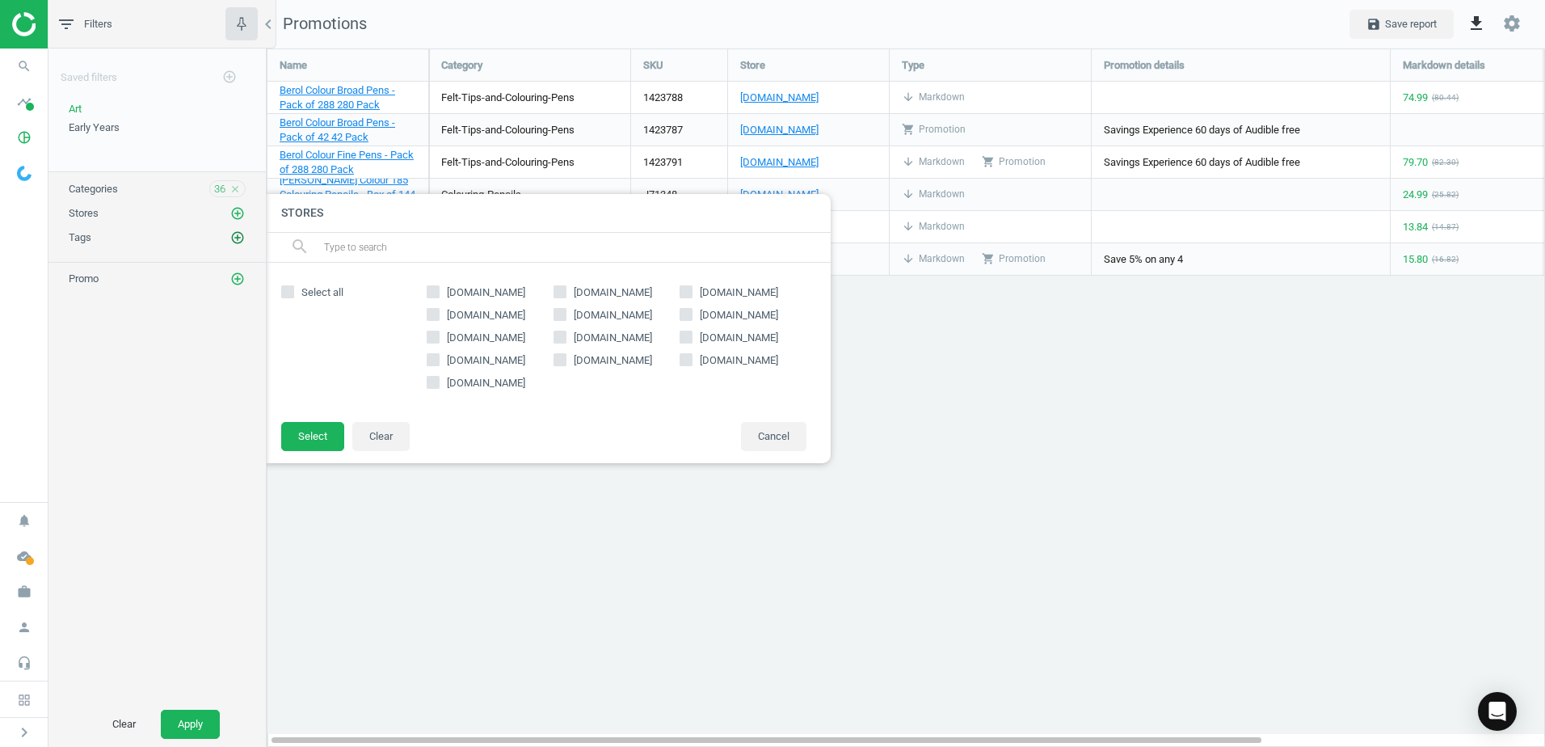
click at [234, 242] on icon "add_circle_outline" at bounding box center [237, 237] width 15 height 15
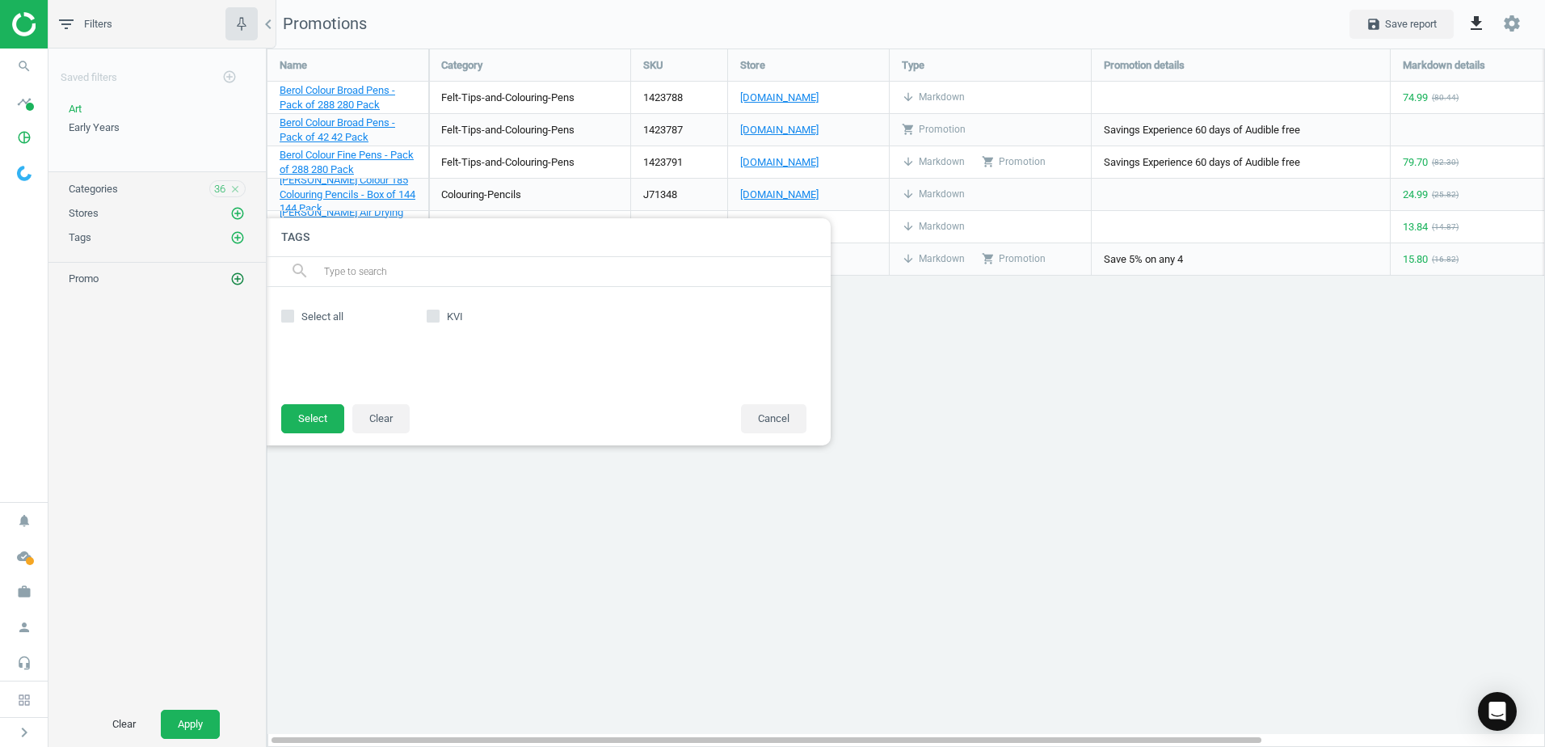
click at [233, 275] on icon "add_circle_outline" at bounding box center [237, 278] width 15 height 15
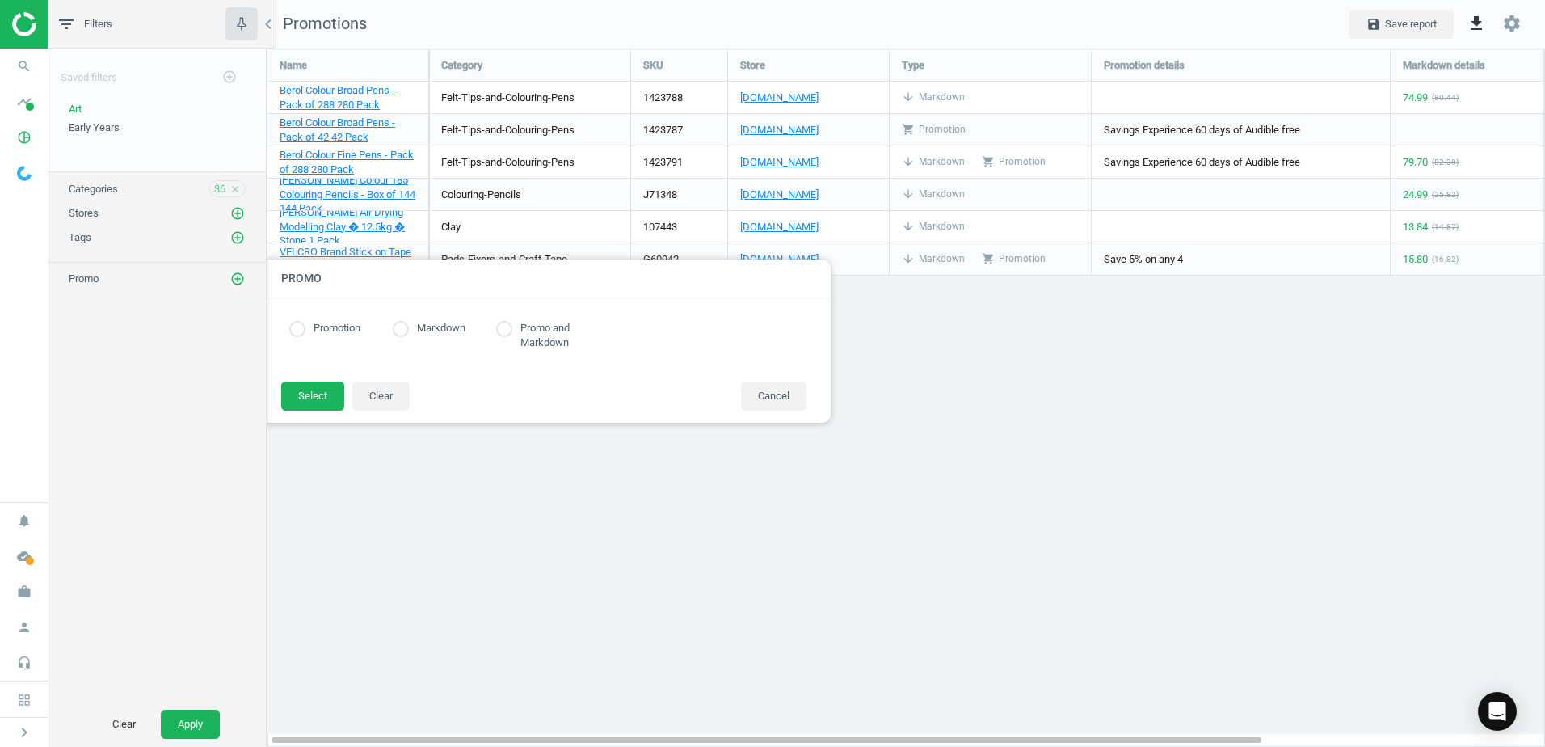
click at [212, 429] on div "Saved filters add_circle_outline Art edit delete Early Years edit delete Catego…" at bounding box center [156, 374] width 217 height 653
click at [477, 503] on div at bounding box center [1039, 373] width 1545 height 747
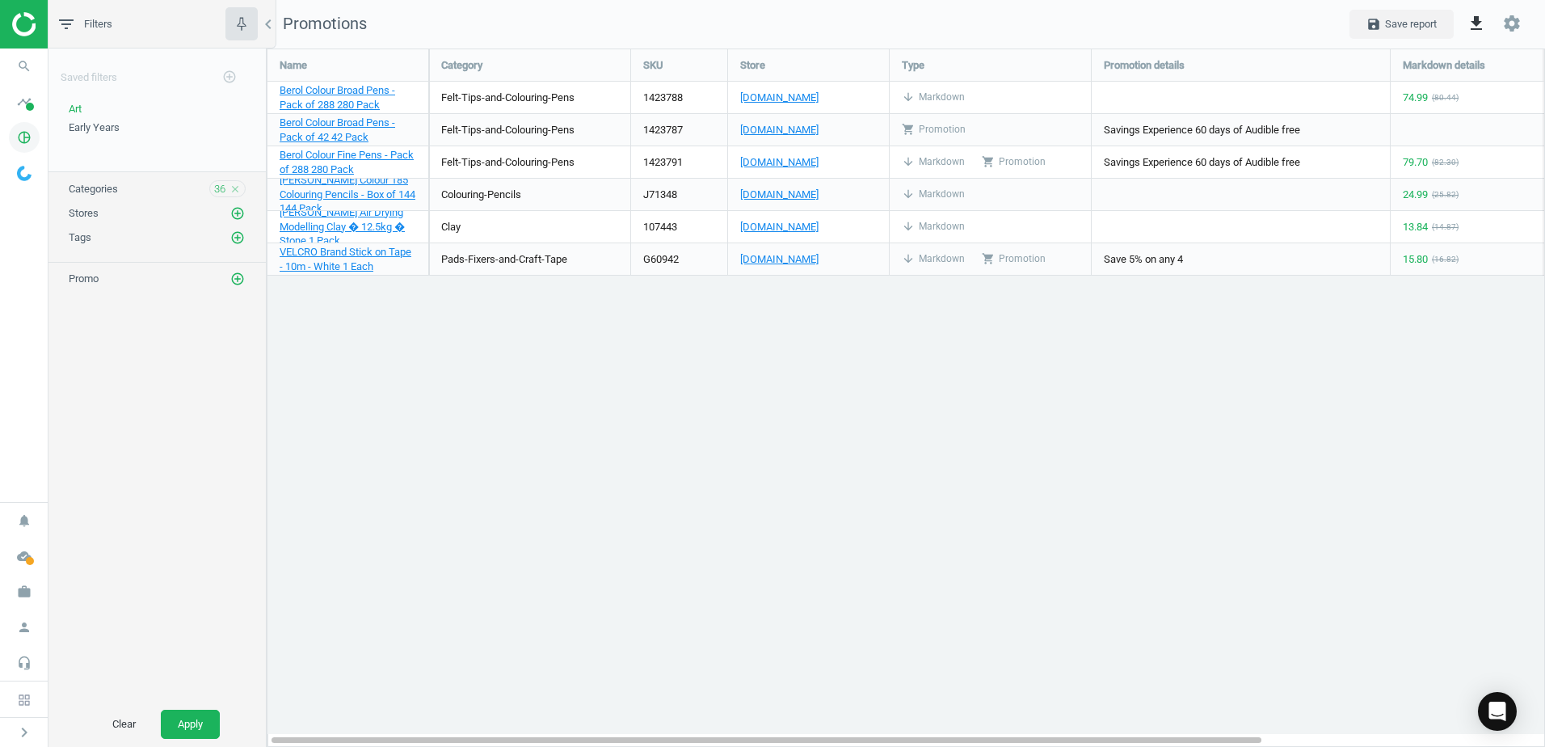
click at [23, 142] on icon "pie_chart_outlined" at bounding box center [24, 137] width 31 height 31
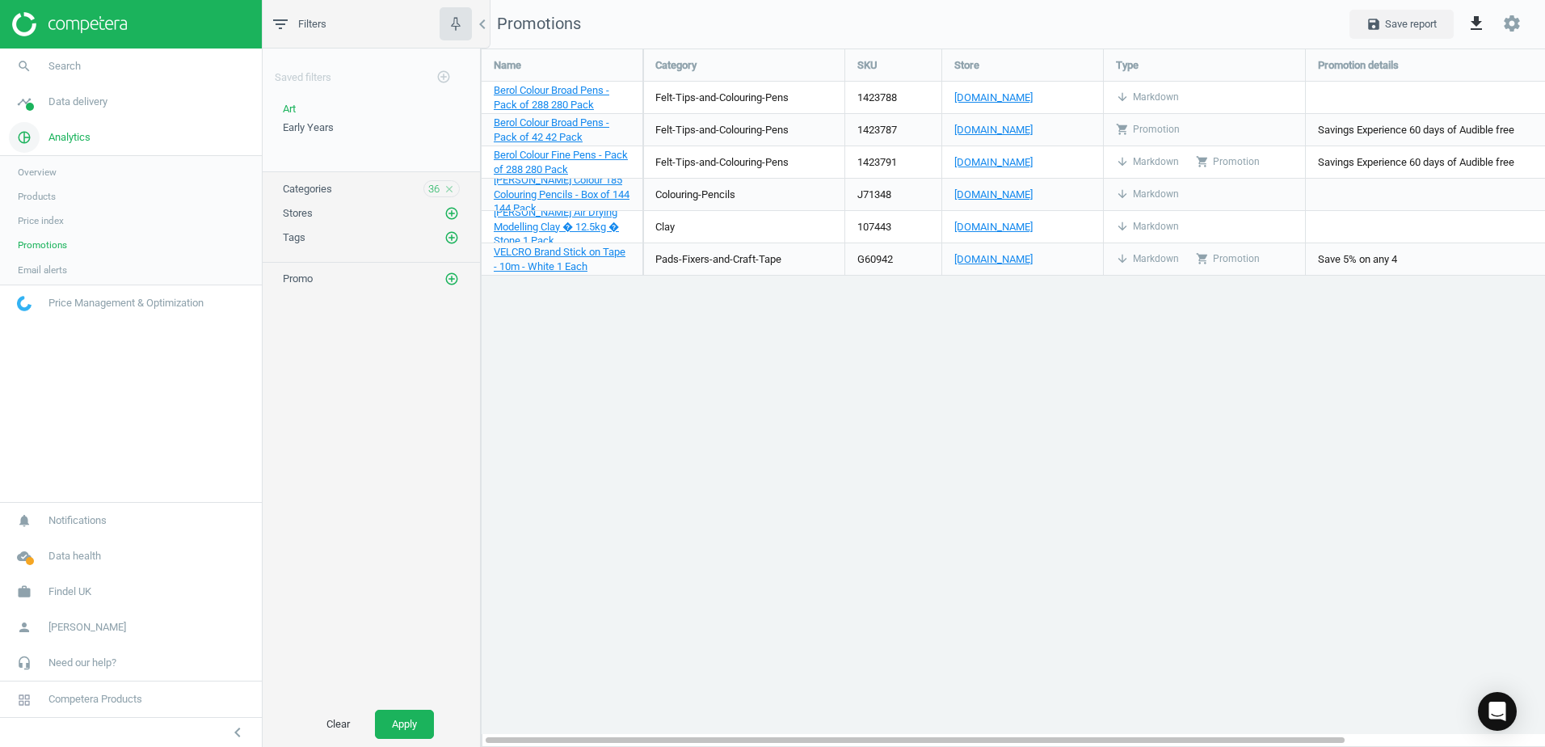
scroll to position [723, 1089]
click at [17, 175] on link "Overview" at bounding box center [131, 172] width 262 height 24
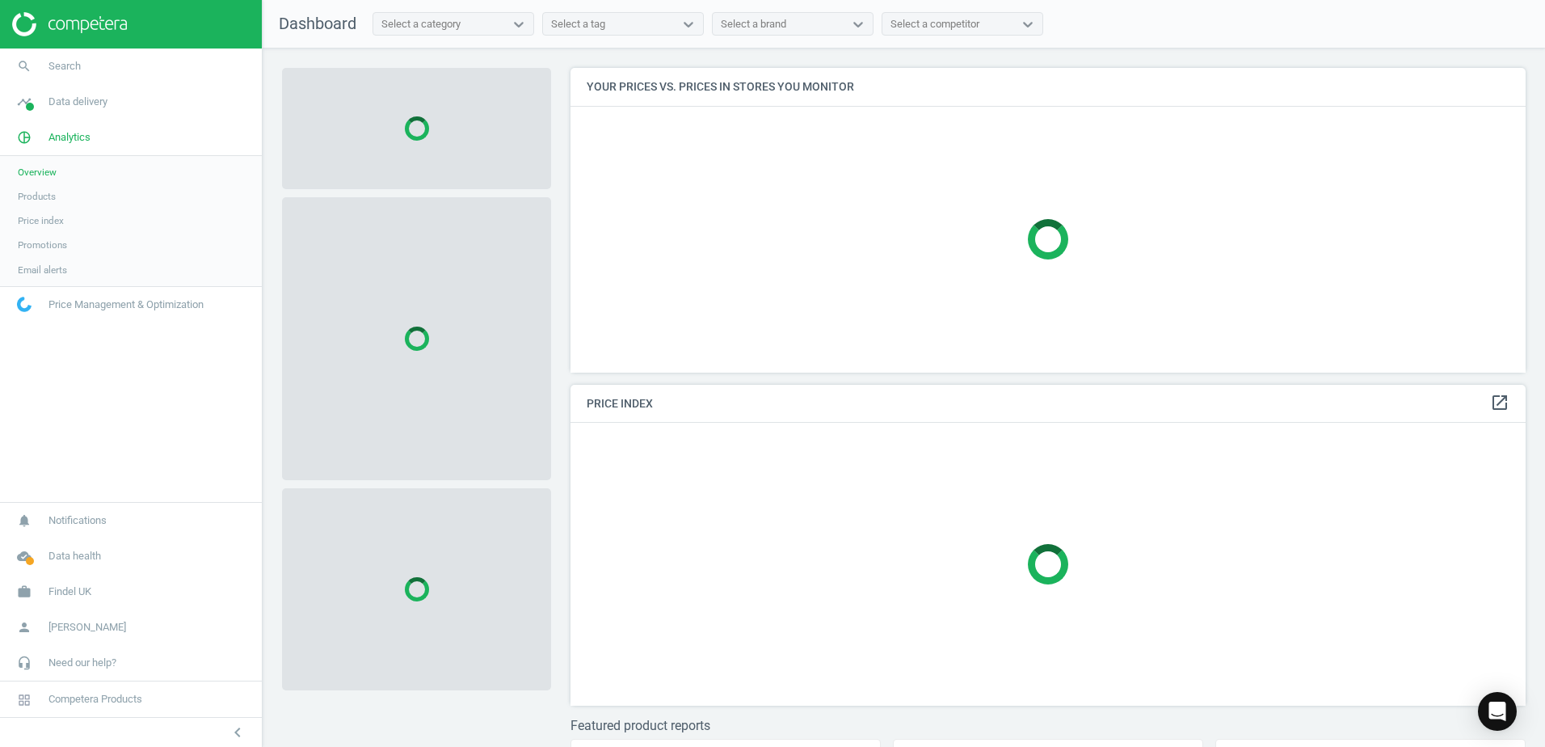
scroll to position [329, 968]
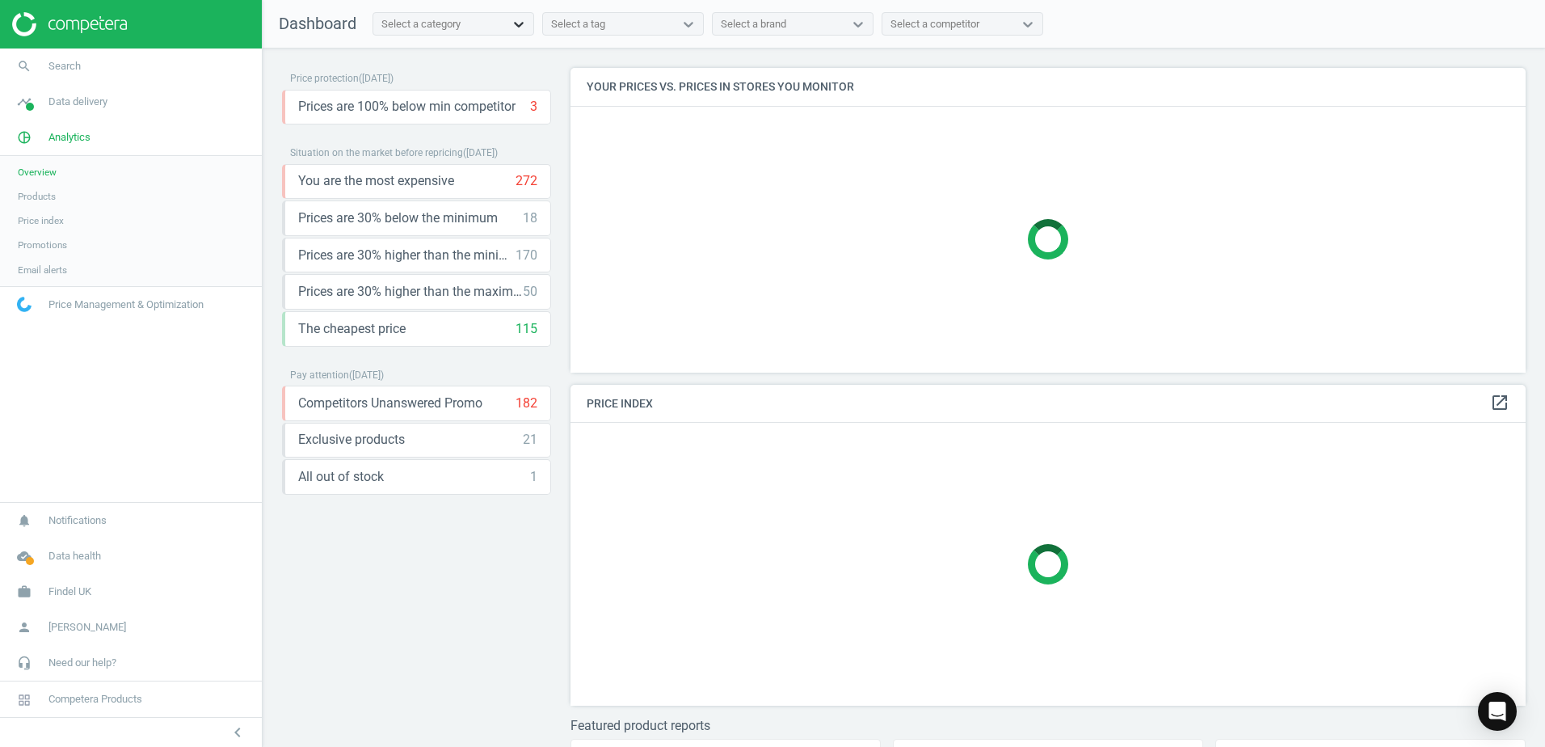
click at [520, 23] on icon at bounding box center [519, 24] width 16 height 16
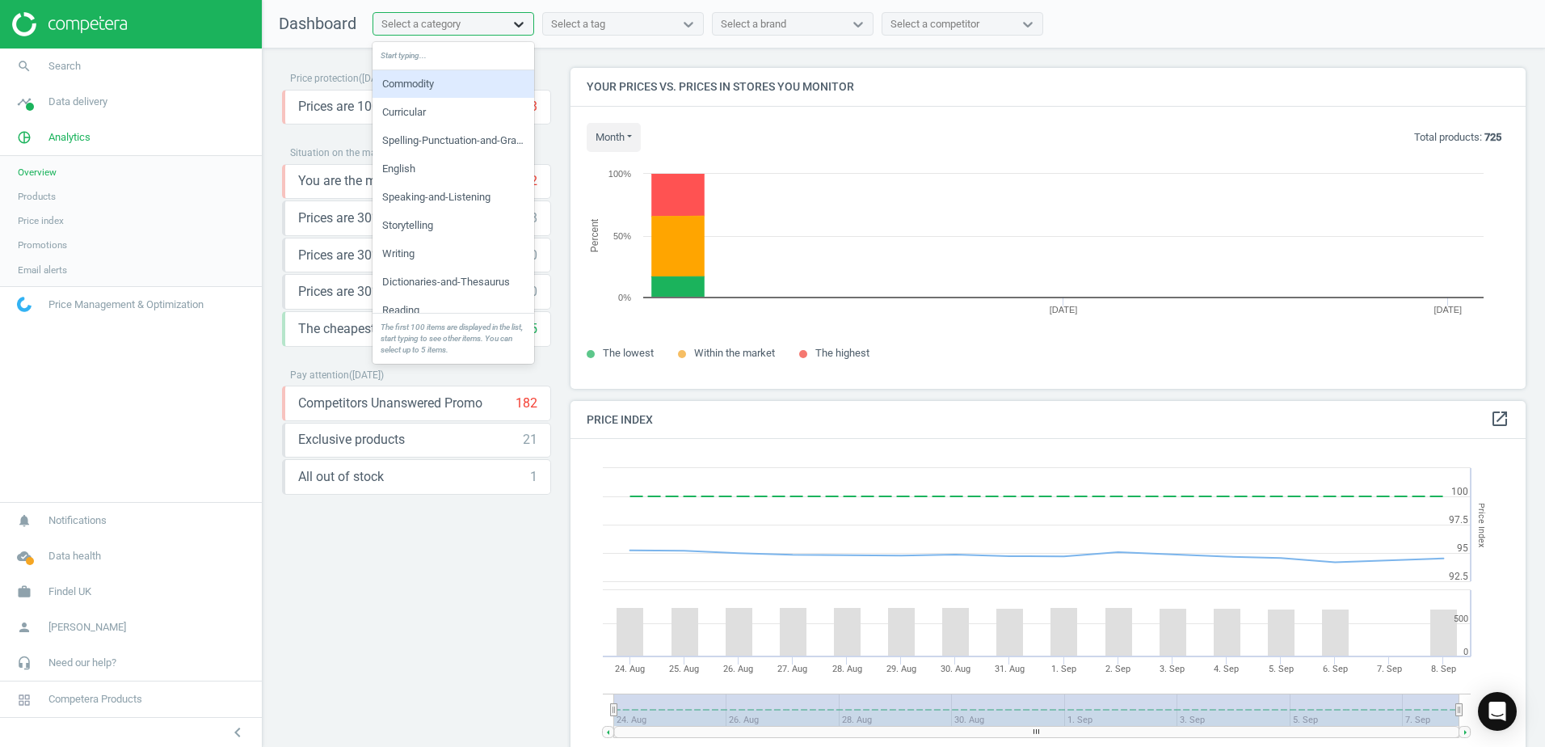
scroll to position [397, 968]
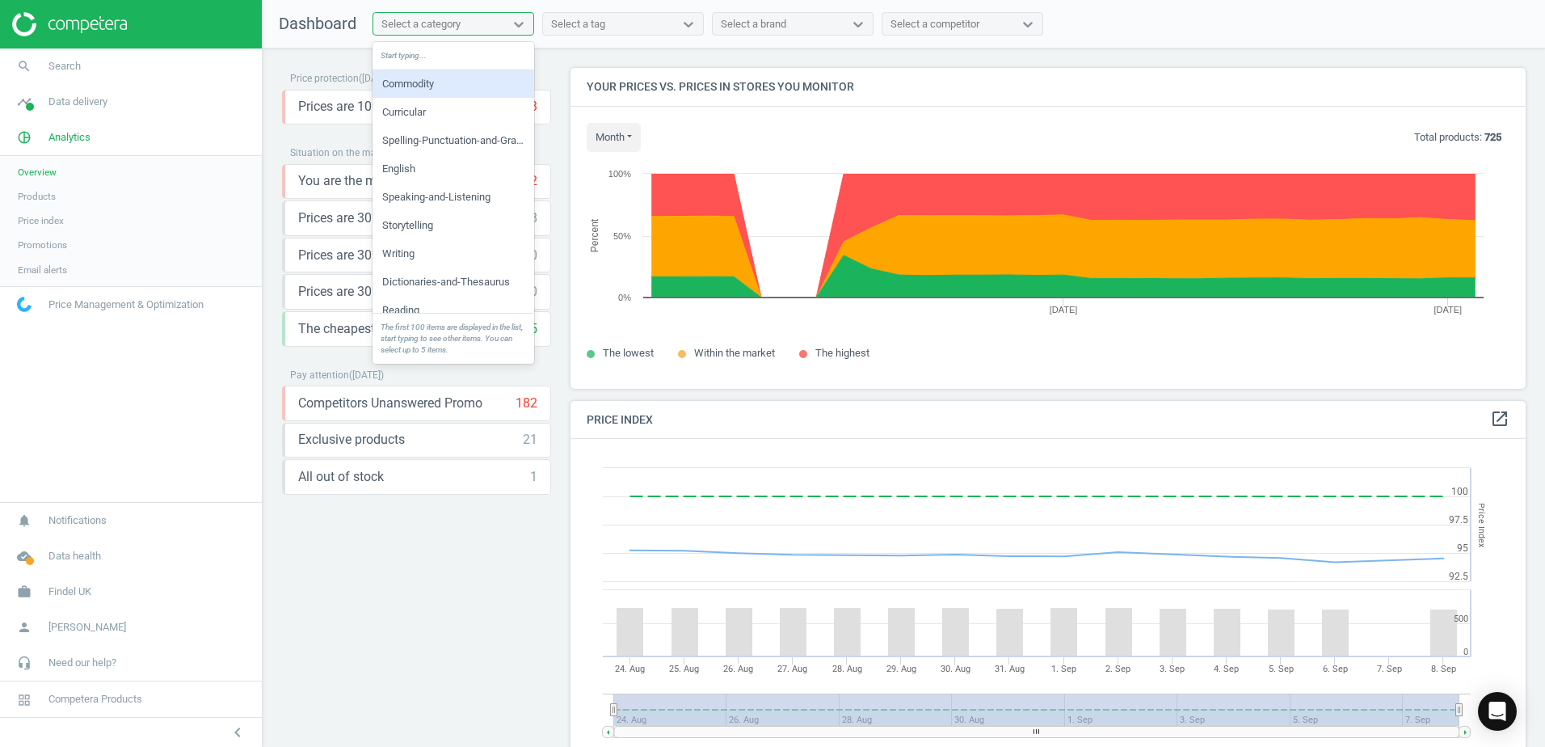
click at [503, 82] on div "Commodity" at bounding box center [453, 83] width 162 height 27
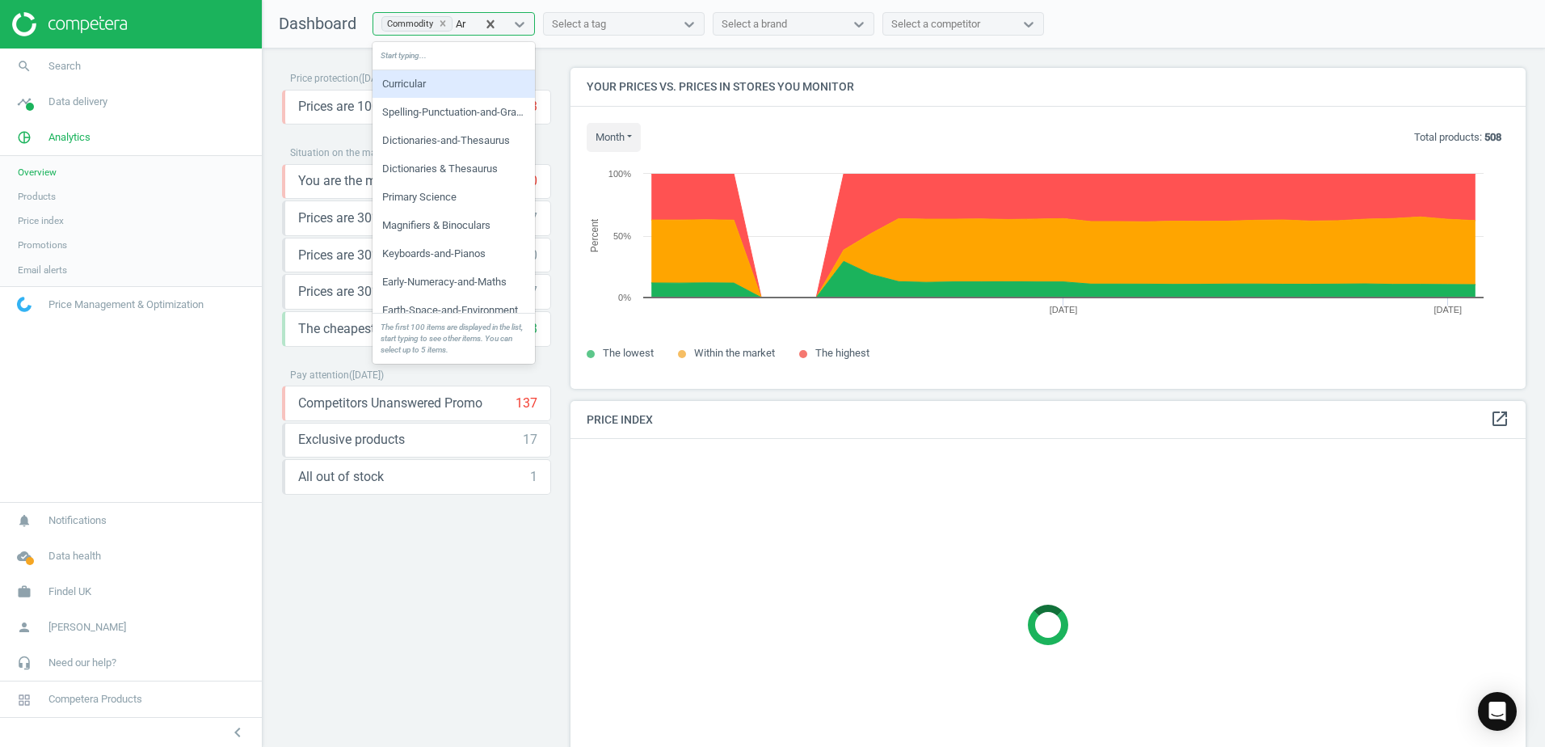
type input "Art"
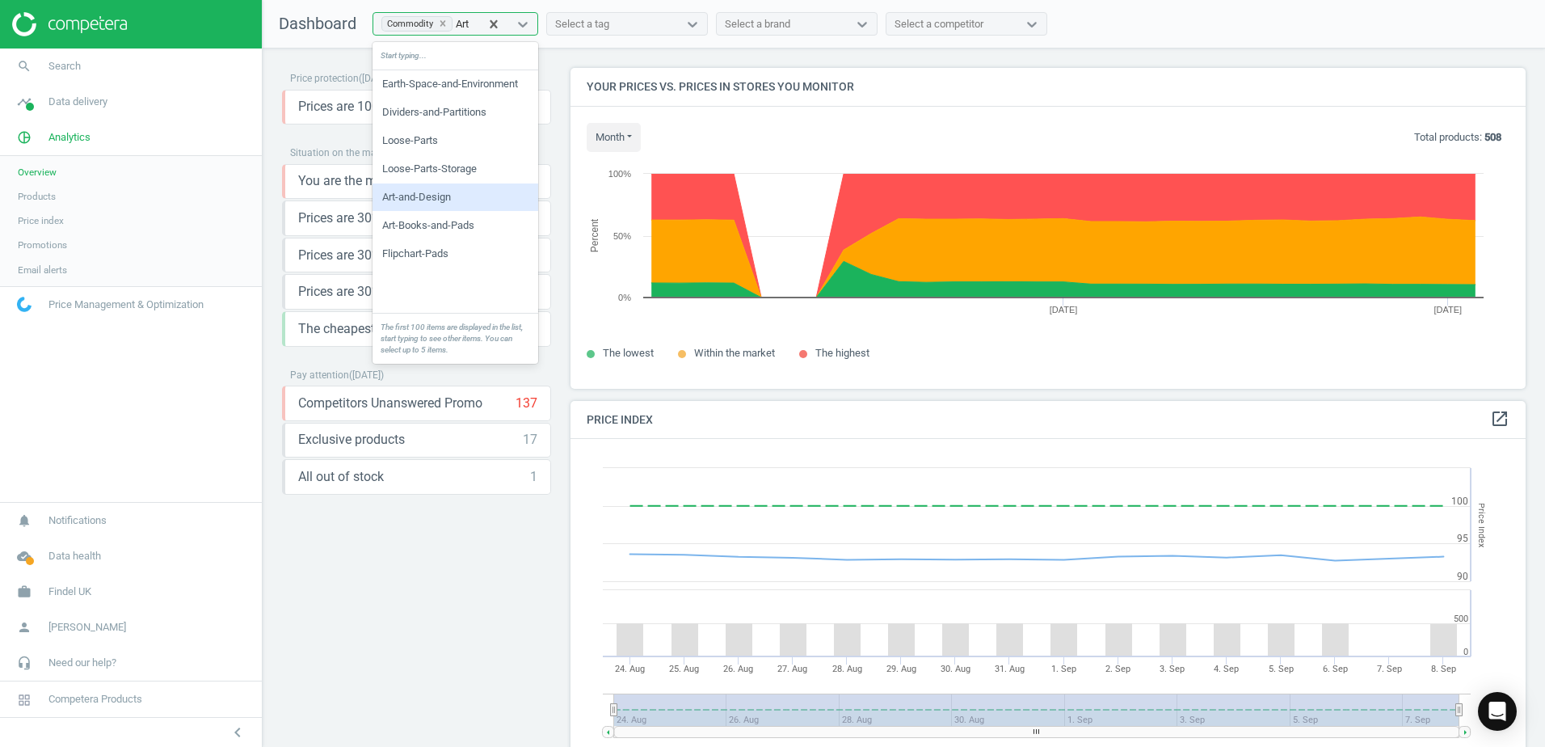
click at [475, 204] on div "Art-and-Design" at bounding box center [455, 196] width 166 height 27
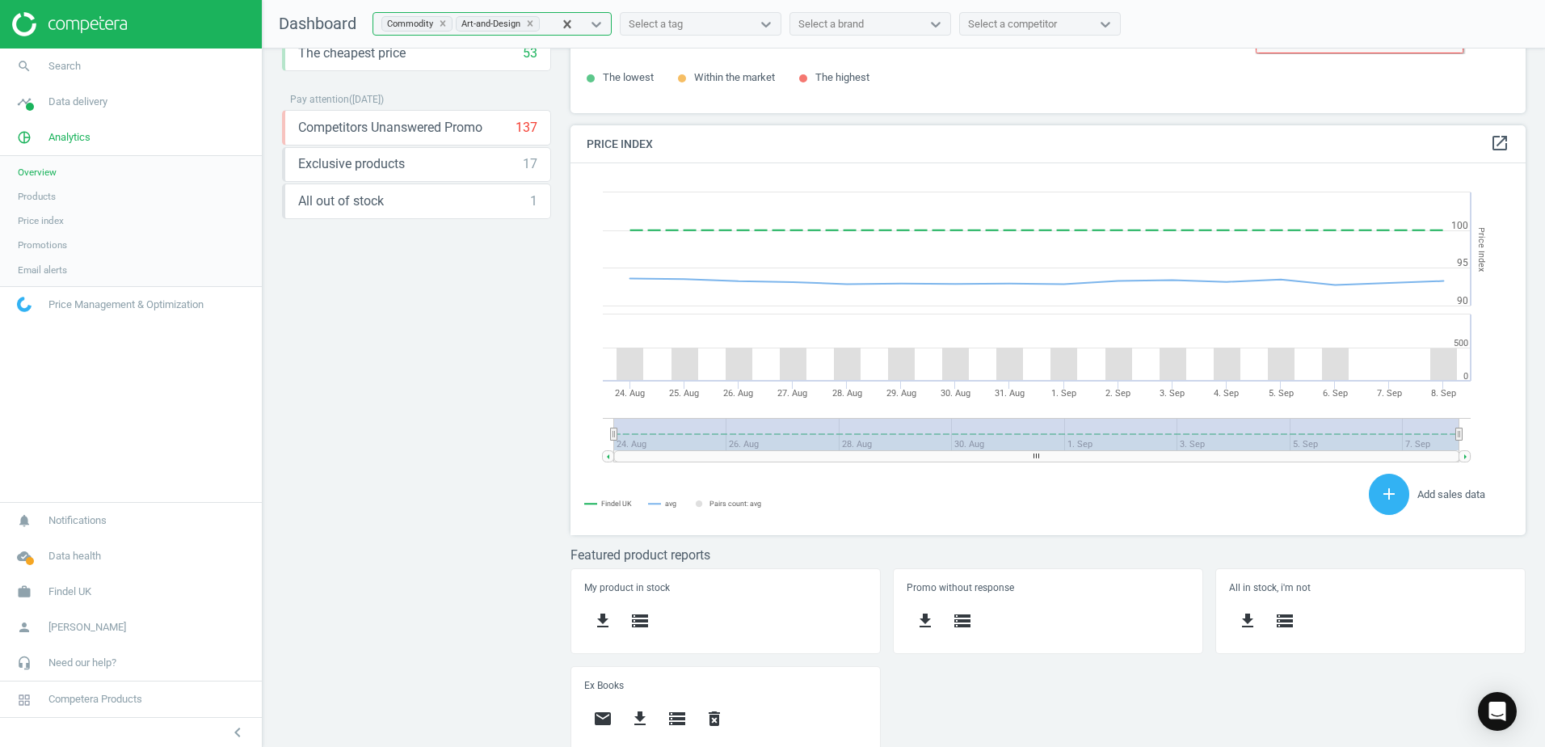
scroll to position [283, 0]
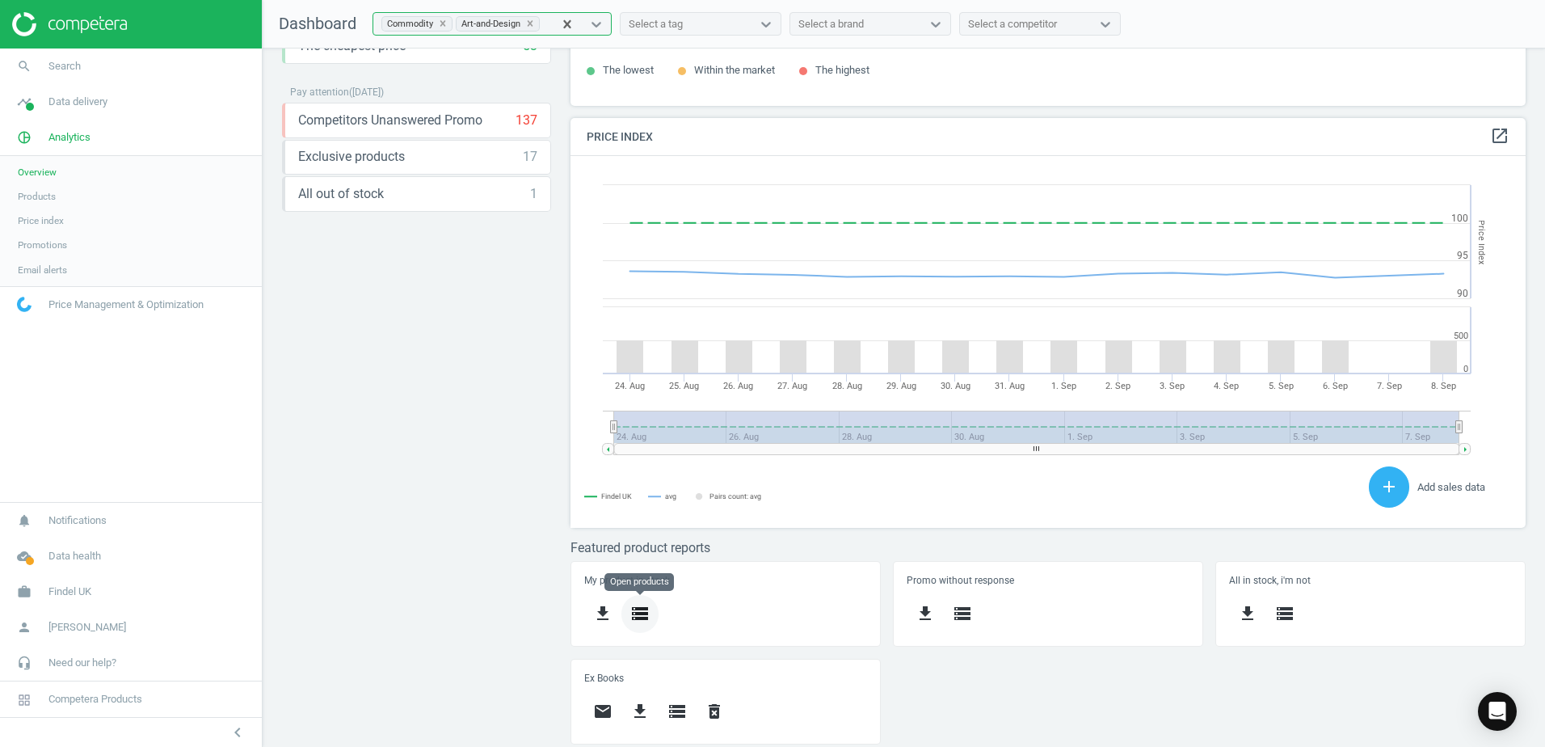
click at [628, 612] on button "storage" at bounding box center [639, 614] width 37 height 38
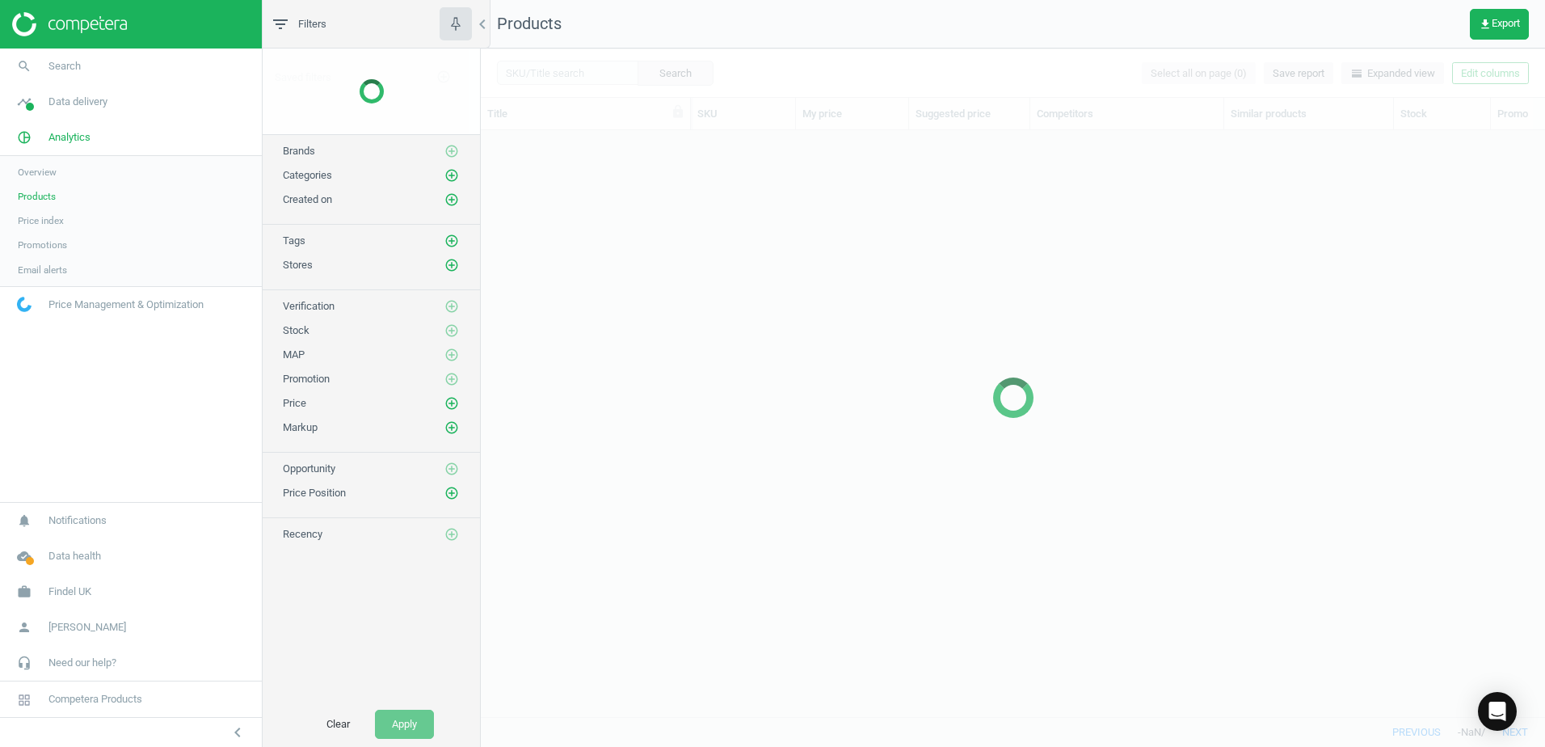
scroll to position [562, 1052]
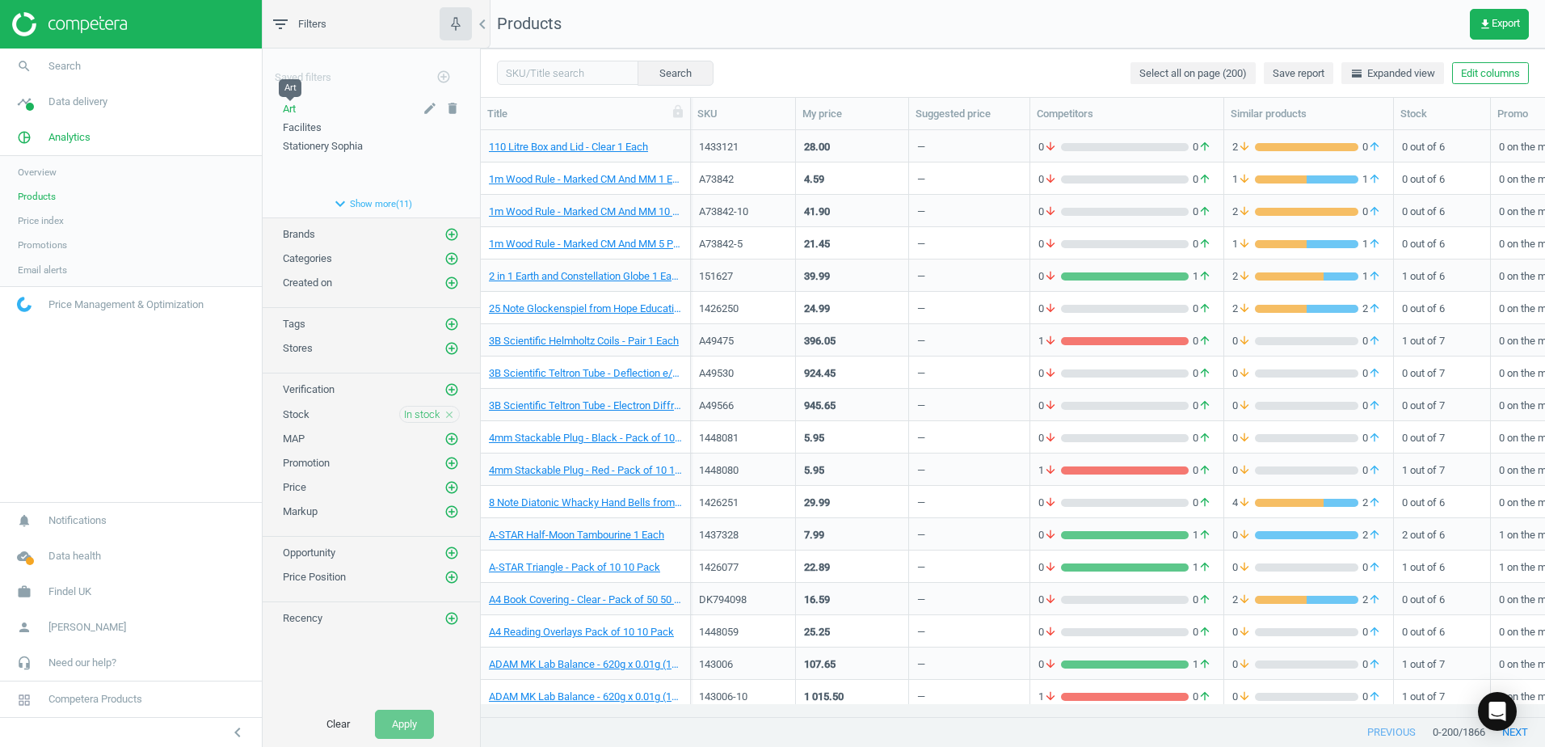
click at [284, 112] on span "Art" at bounding box center [289, 109] width 13 height 12
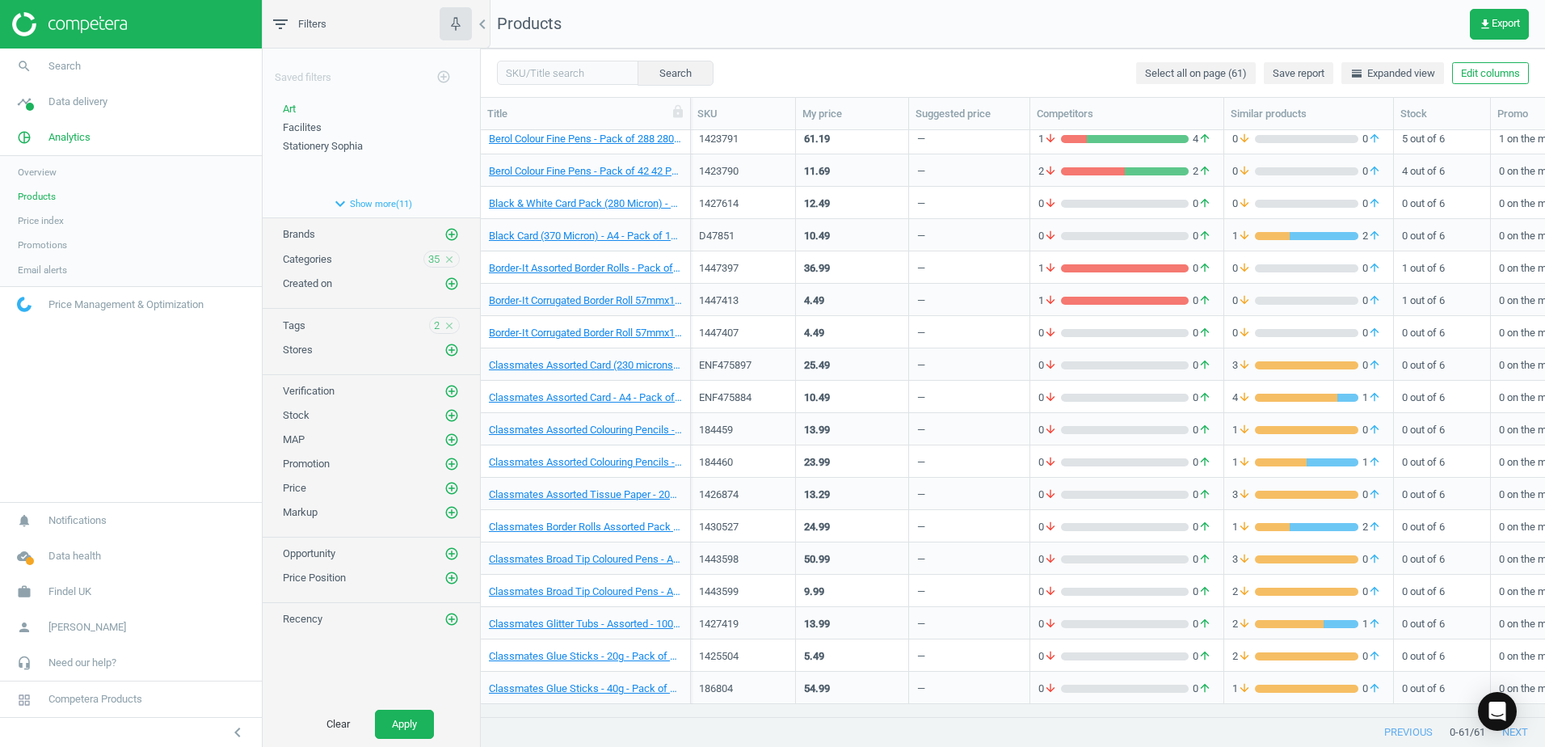
scroll to position [24, 0]
